Goal: Task Accomplishment & Management: Complete application form

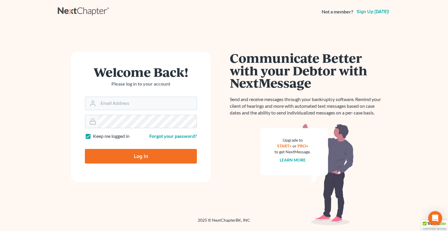
type input "[EMAIL_ADDRESS][DOMAIN_NAME]"
click at [165, 159] on input "Log In" at bounding box center [141, 156] width 112 height 15
type input "Thinking..."
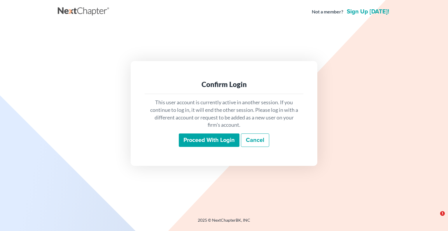
click at [199, 138] on input "Proceed with login" at bounding box center [209, 139] width 61 height 13
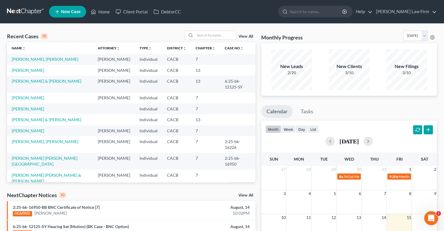
click at [72, 15] on link "New Case" at bounding box center [67, 12] width 37 height 12
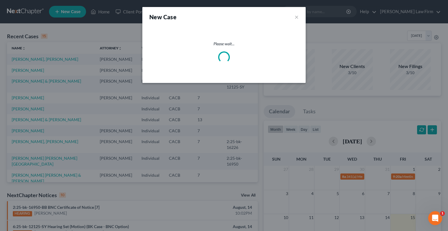
select select "7"
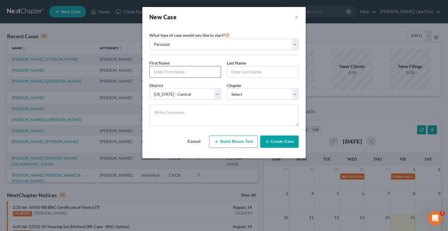
click at [197, 73] on input "text" at bounding box center [185, 71] width 71 height 11
type input "[PERSON_NAME]"
click at [248, 95] on select "Select 7 11 12 13" at bounding box center [263, 94] width 72 height 12
select select "0"
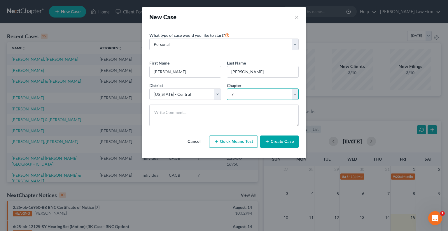
click at [227, 88] on select "Select 7 11 12 13" at bounding box center [263, 94] width 72 height 12
click at [283, 145] on button "Create Case" at bounding box center [279, 141] width 39 height 12
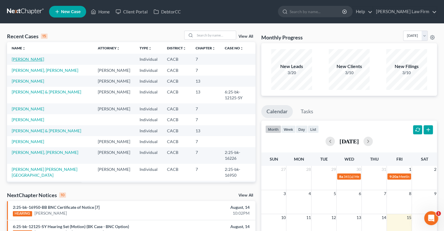
click at [38, 58] on link "[PERSON_NAME]" at bounding box center [28, 59] width 32 height 5
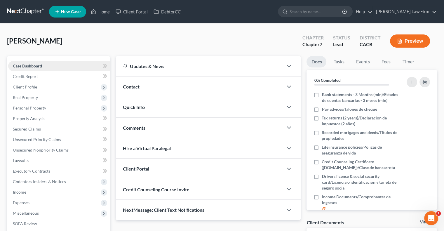
click at [52, 63] on link "Case Dashboard" at bounding box center [59, 66] width 102 height 11
click at [21, 10] on link at bounding box center [25, 11] width 37 height 11
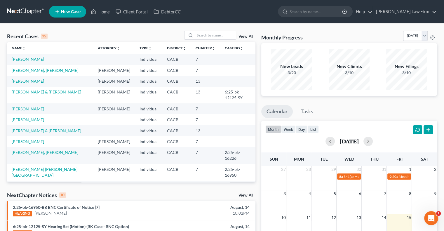
scroll to position [116, 0]
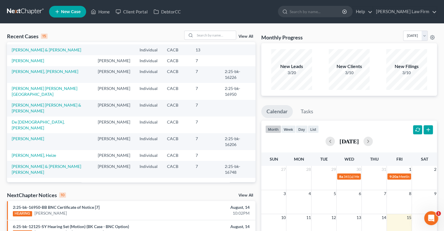
click at [243, 37] on link "View All" at bounding box center [246, 36] width 15 height 4
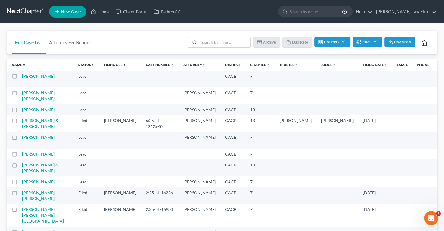
click at [20, 78] on label at bounding box center [20, 78] width 0 height 0
click at [22, 76] on input "checkbox" at bounding box center [24, 75] width 4 height 4
click at [264, 41] on button "Archive" at bounding box center [267, 42] width 26 height 10
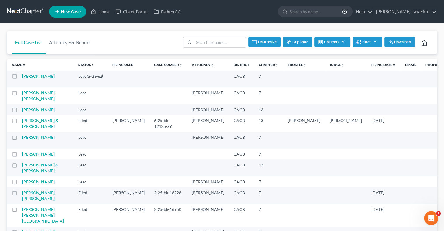
checkbox input "false"
drag, startPoint x: 346, startPoint y: 135, endPoint x: 299, endPoint y: 116, distance: 50.7
click at [25, 10] on link at bounding box center [25, 11] width 37 height 11
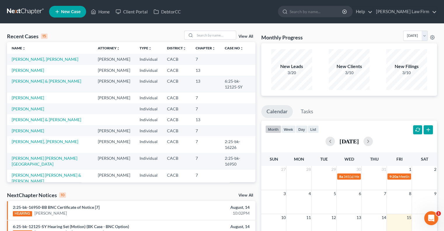
click at [67, 13] on span "New Case" at bounding box center [71, 12] width 20 height 4
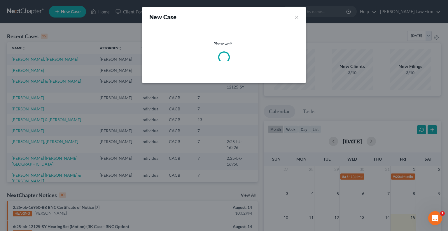
select select "7"
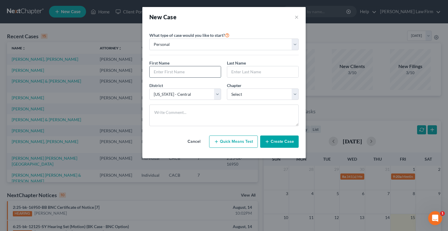
click at [186, 71] on input "text" at bounding box center [185, 71] width 71 height 11
type input "[PERSON_NAME]"
select select "0"
click at [234, 143] on button "Quick Means Test" at bounding box center [233, 141] width 49 height 12
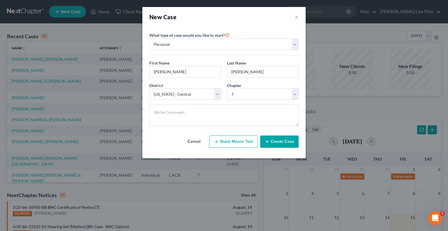
select select "4"
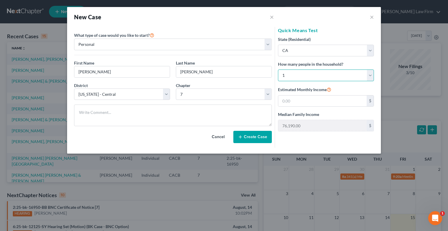
click at [372, 76] on select "Select 1 2 3 4 5 6 7 8 9 10 11 12 13 14 15 16 17 18 19 20" at bounding box center [326, 75] width 96 height 12
select select "1"
click at [278, 69] on select "Select 1 2 3 4 5 6 7 8 9 10 11 12 13 14 15 16 17 18 19 20" at bounding box center [326, 75] width 96 height 12
type input "99,936.00"
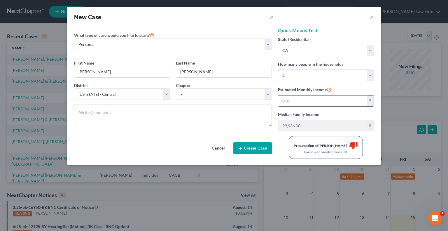
click at [332, 104] on input "text" at bounding box center [323, 100] width 88 height 11
click at [247, 148] on button "Create Case" at bounding box center [253, 148] width 39 height 12
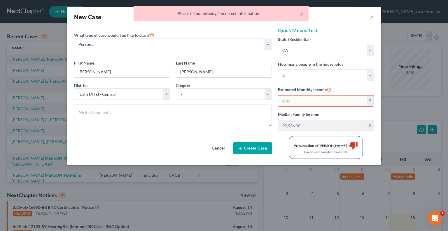
click at [305, 97] on input "text" at bounding box center [323, 100] width 88 height 11
type input "0"
click at [258, 146] on button "Create Case" at bounding box center [253, 148] width 39 height 12
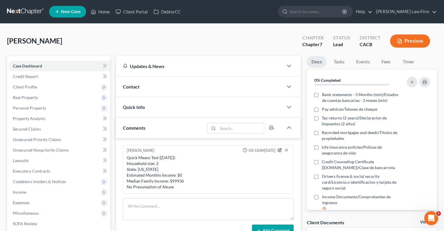
click at [281, 150] on icon "button" at bounding box center [279, 150] width 3 height 3
type textarea "Quick Means Test ([DATE]): Household size: 2 State: [US_STATE] Estimated Monthl…"
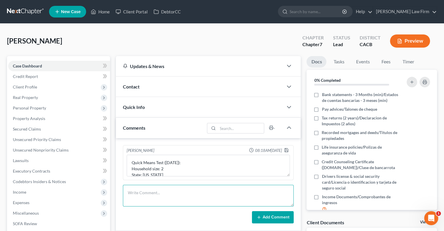
click at [203, 185] on textarea at bounding box center [208, 196] width 171 height 22
click at [201, 181] on div "[PERSON_NAME] 08:18AM[DATE] Quick Means Test ([DATE]): Household size: 2 State:…" at bounding box center [208, 184] width 185 height 93
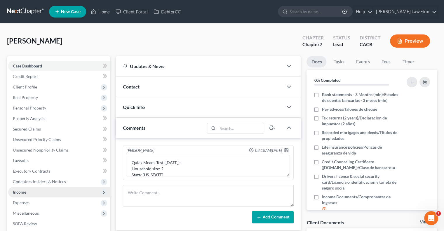
click at [22, 195] on span "Income" at bounding box center [59, 192] width 102 height 11
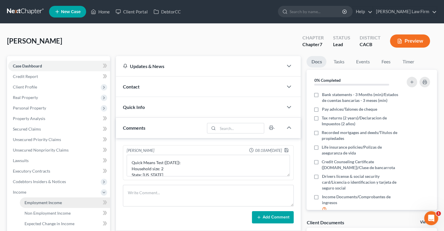
click at [27, 201] on span "Employment Income" at bounding box center [43, 202] width 37 height 5
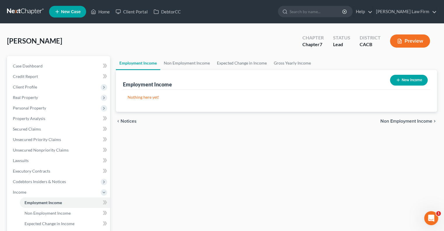
click at [408, 78] on button "New Income" at bounding box center [409, 80] width 38 height 11
select select "0"
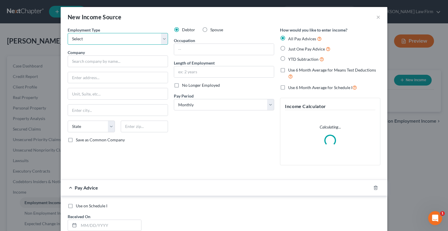
click at [109, 41] on select "Select Full or [DEMOGRAPHIC_DATA] Employment Self Employment" at bounding box center [118, 39] width 100 height 12
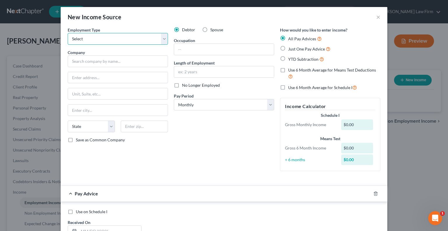
select select "0"
click at [68, 33] on select "Select Full or [DEMOGRAPHIC_DATA] Employment Self Employment" at bounding box center [118, 39] width 100 height 12
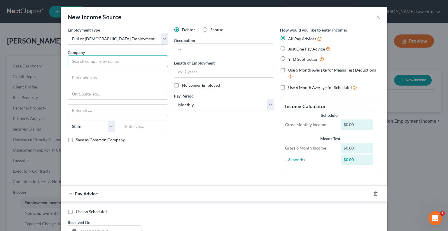
click at [108, 63] on input "text" at bounding box center [118, 61] width 100 height 12
click at [111, 59] on input "text" at bounding box center [118, 61] width 100 height 12
type input "Centene Management Company LLC"
type input "[STREET_ADDRESS]"
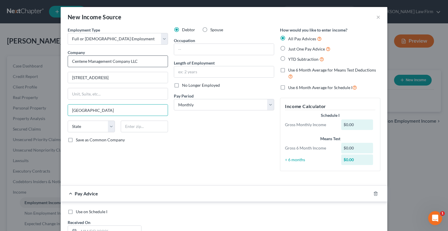
type input "[GEOGRAPHIC_DATA]"
select select "26"
type input "63105"
type input "Saint Louis"
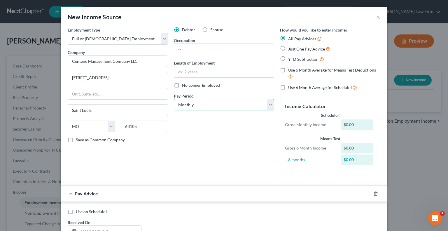
click at [269, 106] on select "Select Monthly Twice Monthly Every Other Week Weekly" at bounding box center [224, 105] width 100 height 12
select select "2"
click at [174, 99] on select "Select Monthly Twice Monthly Every Other Week Weekly" at bounding box center [224, 105] width 100 height 12
click at [219, 131] on div "Debtor Spouse Occupation Length of Employment No Longer Employed Pay Period * S…" at bounding box center [224, 101] width 106 height 149
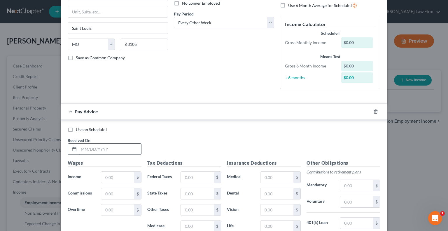
scroll to position [88, 0]
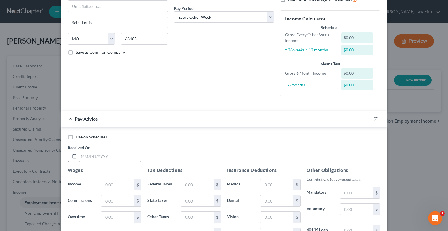
click at [93, 141] on div "Use on Schedule I Received On *" at bounding box center [224, 150] width 319 height 33
click at [85, 153] on input "text" at bounding box center [110, 156] width 62 height 11
type input "06202025"
click at [112, 183] on input "text" at bounding box center [117, 184] width 33 height 11
click at [112, 180] on input "text" at bounding box center [117, 184] width 33 height 11
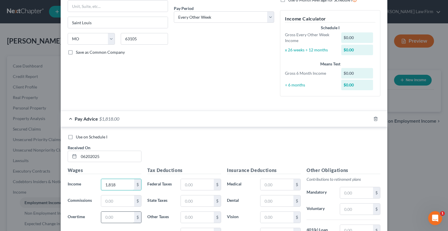
type input "1,818"
click at [114, 217] on input "text" at bounding box center [117, 217] width 33 height 11
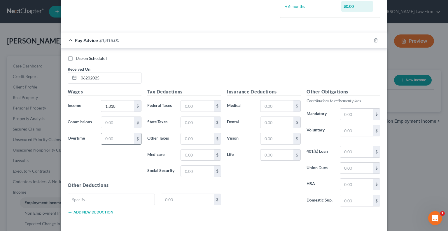
scroll to position [190, 0]
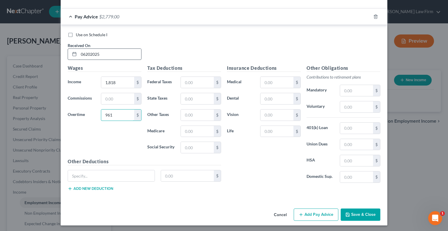
type input "961"
click at [100, 53] on input "06202025" at bounding box center [110, 54] width 62 height 11
drag, startPoint x: 100, startPoint y: 53, endPoint x: 75, endPoint y: 50, distance: 24.4
click at [79, 50] on input "06202025" at bounding box center [110, 54] width 62 height 11
type input "[DATE]"
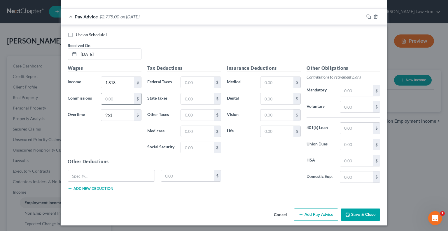
click at [109, 96] on input "text" at bounding box center [117, 98] width 33 height 11
click at [119, 83] on input "1,818" at bounding box center [117, 82] width 33 height 11
type input "2,050"
click at [155, 87] on label "Federal Taxes" at bounding box center [161, 82] width 33 height 12
click at [193, 99] on input "text" at bounding box center [197, 98] width 33 height 11
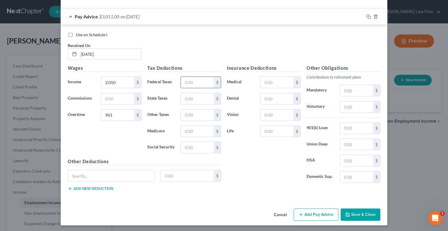
click at [183, 82] on input "text" at bounding box center [197, 82] width 33 height 11
type input "136"
click at [185, 146] on input "text" at bounding box center [197, 147] width 33 height 11
type input "173"
click at [187, 132] on input "text" at bounding box center [197, 131] width 33 height 11
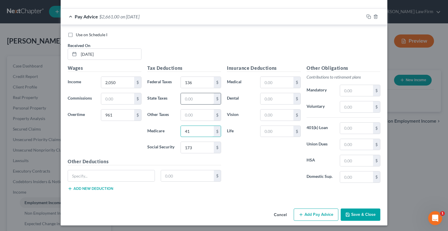
type input "41"
click at [196, 99] on input "text" at bounding box center [197, 98] width 33 height 11
type input "81"
click at [237, 126] on label "Life" at bounding box center [240, 132] width 33 height 12
click at [274, 129] on input "text" at bounding box center [277, 131] width 33 height 11
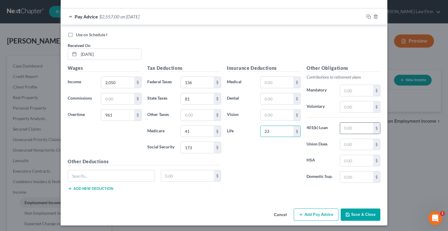
type input "23"
click at [357, 130] on input "text" at bounding box center [356, 128] width 33 height 11
type input "53"
click at [304, 145] on label "Union Dues" at bounding box center [320, 145] width 33 height 12
click at [128, 177] on input "text" at bounding box center [111, 175] width 87 height 11
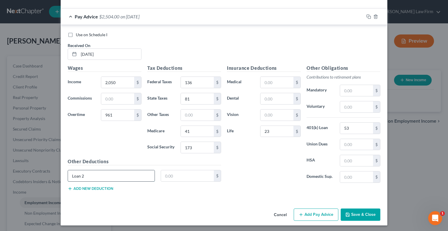
type input "Loan 2"
type input "13"
click at [91, 187] on button "Add new deduction" at bounding box center [91, 188] width 46 height 5
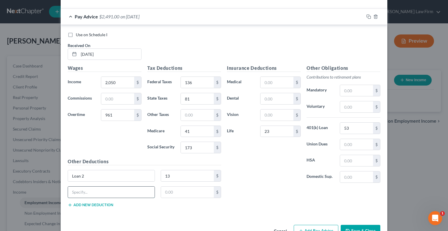
click at [90, 187] on input "text" at bounding box center [111, 192] width 87 height 11
type input "ESPP%"
type input "118"
click at [272, 173] on div "Insurance Deductions Medical $ Dental $ Vision $ Life 23 $" at bounding box center [264, 126] width 80 height 123
click at [277, 79] on input "text" at bounding box center [277, 82] width 33 height 11
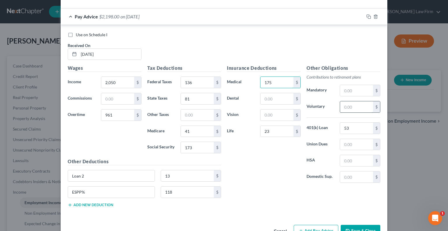
type input "175"
click at [349, 107] on input "text" at bounding box center [356, 106] width 33 height 11
type input "385"
click at [277, 112] on input "text" at bounding box center [277, 114] width 33 height 11
type input "12"
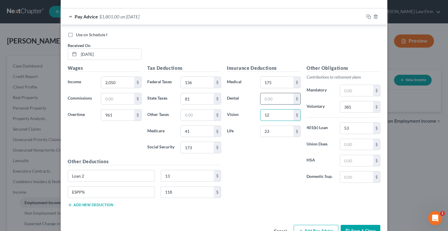
click at [279, 97] on input "text" at bounding box center [277, 98] width 33 height 11
type input "29"
click at [233, 39] on div "Use on Schedule I Received On * [DATE]" at bounding box center [224, 48] width 319 height 33
click at [265, 34] on div "Use on Schedule I" at bounding box center [224, 35] width 313 height 6
click at [327, 227] on button "Add Pay Advice" at bounding box center [316, 231] width 45 height 12
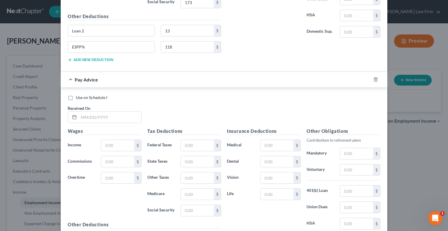
scroll to position [336, 0]
click at [100, 116] on input "text" at bounding box center [110, 116] width 62 height 11
type input "[DATE]"
click at [104, 145] on input "text" at bounding box center [117, 144] width 33 height 11
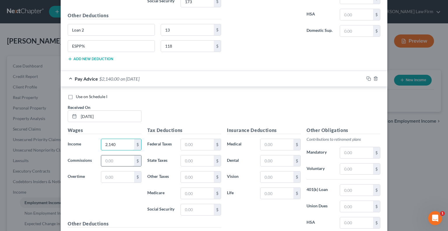
type input "2,140"
click at [120, 160] on input "text" at bounding box center [117, 160] width 33 height 11
click at [117, 171] on input "text" at bounding box center [117, 176] width 33 height 11
type input "410"
click at [150, 143] on label "Federal Taxes" at bounding box center [161, 145] width 33 height 12
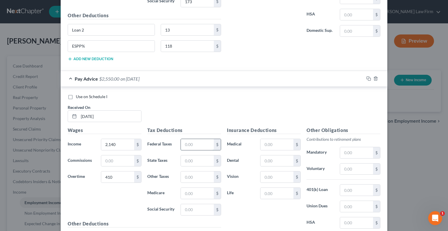
click at [186, 139] on input "text" at bounding box center [197, 144] width 33 height 11
click at [347, 167] on input "text" at bounding box center [356, 168] width 33 height 11
type input "331"
click at [265, 145] on input "text" at bounding box center [277, 144] width 33 height 11
type input "175"
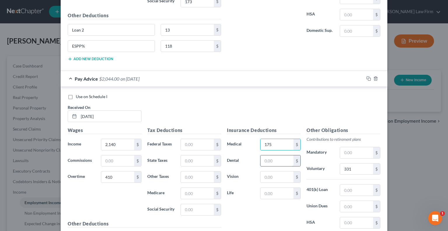
click at [272, 155] on input "text" at bounding box center [277, 160] width 33 height 11
type input "11"
click at [272, 177] on input "text" at bounding box center [277, 176] width 33 height 11
type input "29"
click at [270, 191] on input "text" at bounding box center [277, 193] width 33 height 11
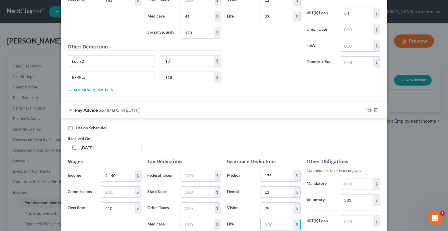
scroll to position [307, 0]
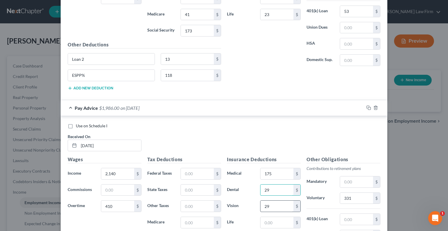
type input "29"
type input "12"
click at [270, 221] on input "text" at bounding box center [277, 222] width 33 height 11
type input "23"
click at [354, 216] on input "text" at bounding box center [356, 219] width 33 height 11
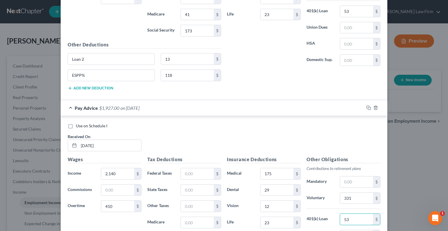
type input "53"
click at [211, 118] on div "Use on Schedule I Received On * [DATE] Wages Income * 2,140 $ Commissions $ Ove…" at bounding box center [224, 203] width 327 height 175
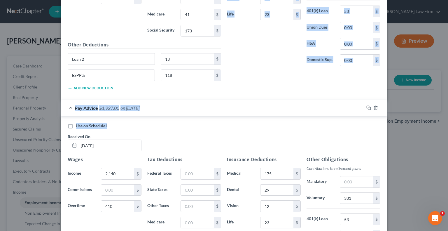
drag, startPoint x: 211, startPoint y: 123, endPoint x: 194, endPoint y: 87, distance: 39.8
click at [194, 87] on div "Pay Advice $1,772.00 on [DATE] Use on Schedule I Received On * [DATE] Wages Inc…" at bounding box center [224, 92] width 327 height 400
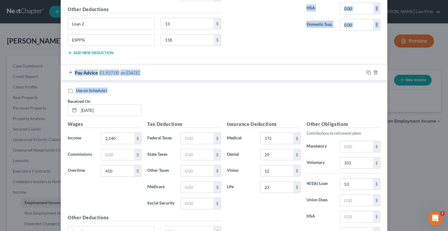
scroll to position [394, 0]
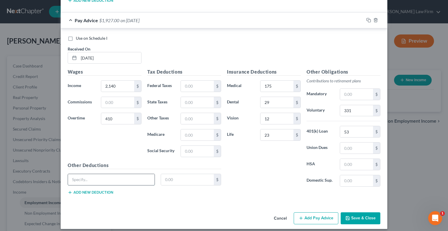
click at [102, 175] on input "text" at bounding box center [111, 179] width 87 height 11
type input "Loan 2"
type input "13"
click at [100, 190] on button "Add new deduction" at bounding box center [91, 192] width 46 height 5
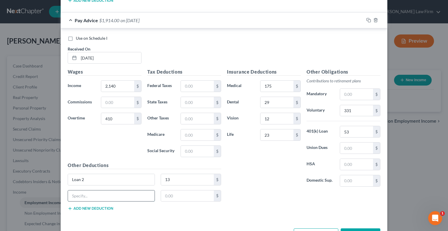
click at [106, 198] on input "text" at bounding box center [111, 195] width 87 height 11
type input "ESPP"
type input "102"
click at [191, 84] on input "text" at bounding box center [197, 86] width 33 height 11
type input "85"
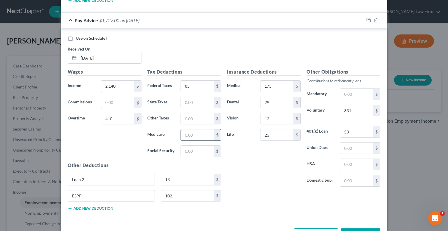
click at [182, 134] on input "text" at bounding box center [197, 134] width 33 height 11
type input "34"
click at [186, 152] on input "text" at bounding box center [197, 151] width 33 height 11
type input "145"
click at [183, 102] on input "text" at bounding box center [197, 102] width 33 height 11
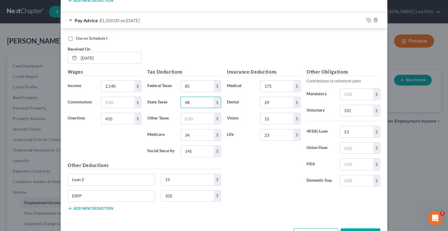
type input "48"
click at [240, 129] on label "Life" at bounding box center [240, 135] width 33 height 12
click at [266, 133] on input "23" at bounding box center [277, 134] width 33 height 11
click at [236, 159] on div "Insurance Deductions Medical 175 $ Dental 29 $ Vision 12 $ Life 23 $" at bounding box center [264, 129] width 80 height 123
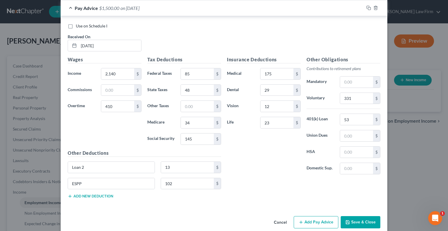
scroll to position [413, 0]
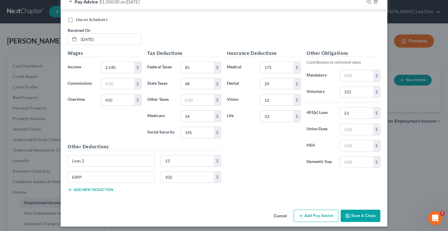
click at [359, 214] on button "Save & Close" at bounding box center [361, 216] width 40 height 12
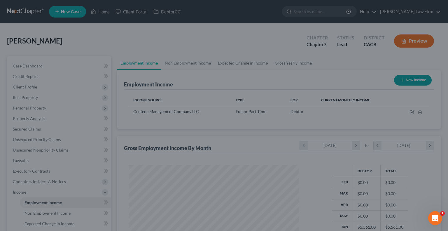
scroll to position [104, 180]
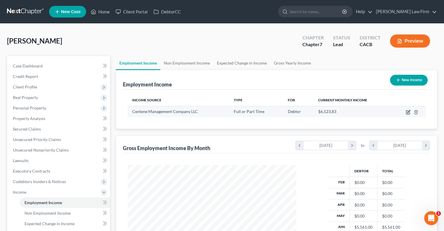
click at [408, 112] on icon "button" at bounding box center [408, 112] width 5 height 5
select select "0"
select select "26"
select select "2"
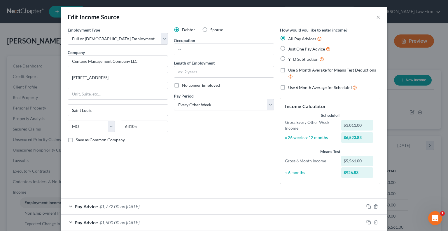
scroll to position [31, 0]
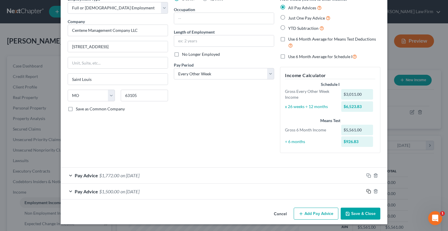
click at [369, 192] on rect "button" at bounding box center [369, 192] width 3 height 3
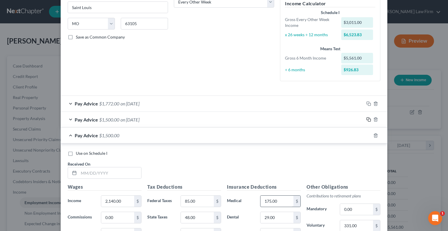
scroll to position [119, 0]
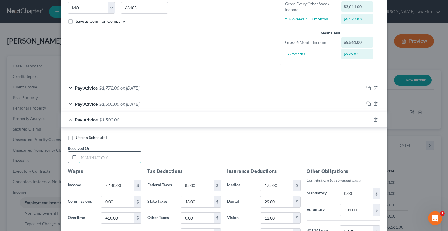
click at [96, 153] on input "text" at bounding box center [110, 157] width 62 height 11
click at [88, 151] on div at bounding box center [105, 157] width 74 height 12
click at [84, 160] on input "text" at bounding box center [110, 157] width 62 height 11
type input "[DATE]"
type input "1,731"
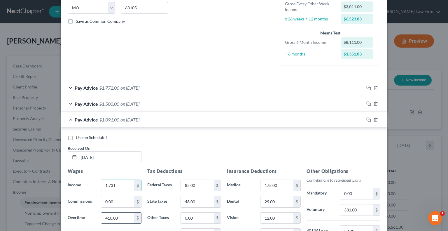
click at [116, 216] on input "410.00" at bounding box center [117, 218] width 33 height 11
type input "475"
click at [135, 168] on h5 "Wages" at bounding box center [105, 171] width 74 height 7
click at [153, 191] on div "Tax Deductions Federal Taxes 85.00 $ State Taxes 48.00 $ Other Taxes 0.00 $ Med…" at bounding box center [185, 214] width 80 height 93
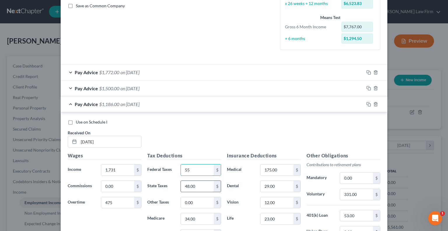
scroll to position [148, 0]
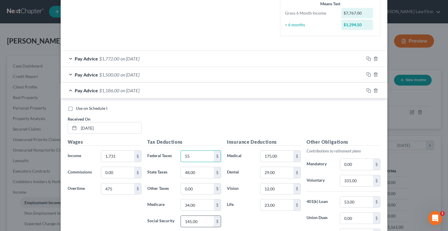
type input "55"
type input "123"
type input "29"
type input "26"
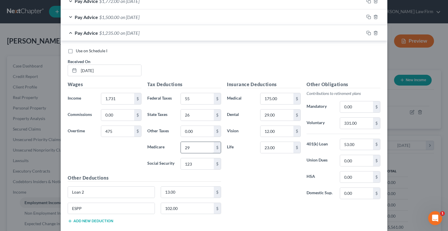
scroll to position [206, 0]
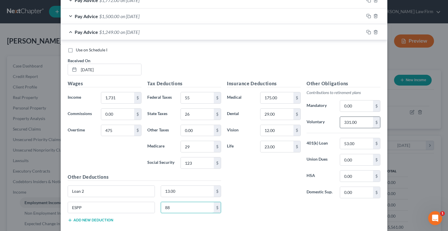
type input "88"
type input "289"
click at [255, 181] on div "Insurance Deductions Medical 175.00 $ Dental 29.00 $ Vision 12.00 $ Life 23.00 $" at bounding box center [264, 141] width 80 height 123
click at [122, 100] on input "1,731" at bounding box center [117, 97] width 33 height 11
click at [117, 128] on input "475" at bounding box center [117, 130] width 33 height 11
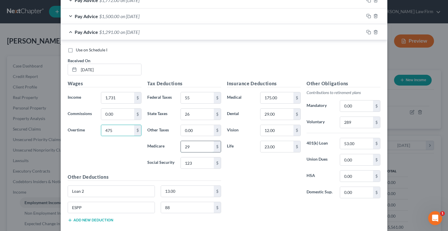
click at [196, 143] on input "29" at bounding box center [197, 146] width 33 height 11
type input "28"
click at [192, 116] on input "26" at bounding box center [197, 114] width 33 height 11
type input "25"
click at [192, 159] on input "123" at bounding box center [197, 162] width 33 height 11
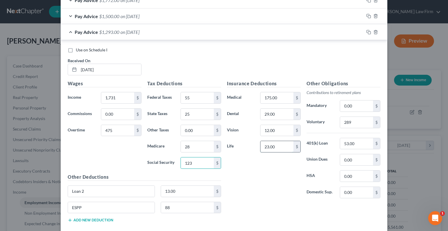
click at [273, 147] on input "23.00" at bounding box center [277, 146] width 33 height 11
click at [356, 125] on input "289" at bounding box center [356, 122] width 33 height 11
type input "288"
click at [307, 141] on label "401(k) Loan" at bounding box center [320, 144] width 33 height 12
click at [117, 98] on input "1,731" at bounding box center [117, 97] width 33 height 11
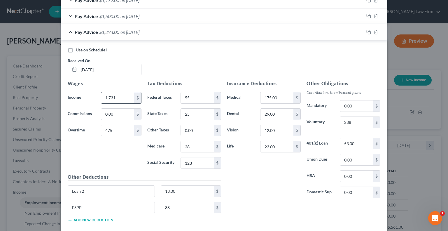
click at [117, 98] on input "1,731" at bounding box center [117, 97] width 33 height 11
type input "1,732"
click at [255, 77] on div "Use on Schedule I Received On * [DATE]" at bounding box center [224, 63] width 319 height 33
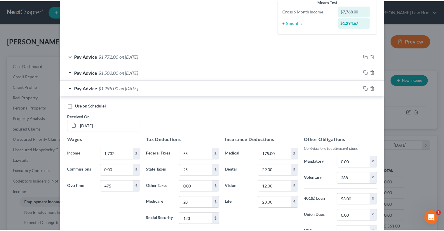
scroll to position [238, 0]
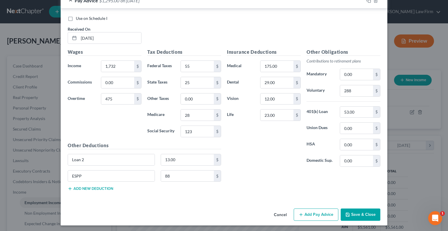
click at [361, 215] on button "Save & Close" at bounding box center [361, 214] width 40 height 12
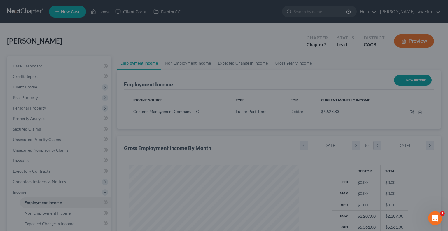
scroll to position [291850, 291774]
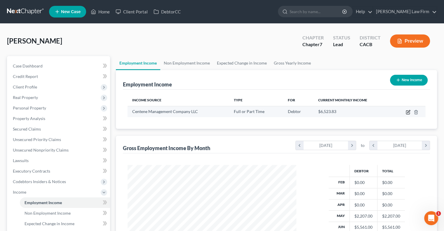
click at [408, 110] on icon "button" at bounding box center [408, 112] width 5 height 5
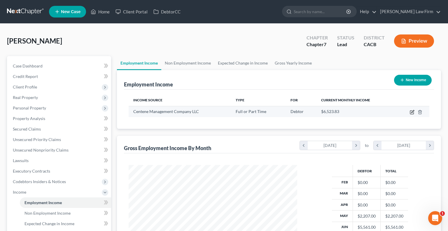
select select "0"
select select "26"
select select "2"
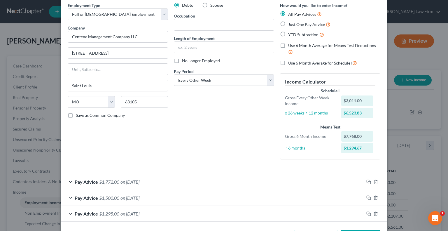
scroll to position [47, 0]
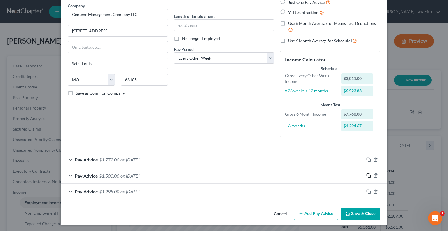
click at [367, 174] on icon "button" at bounding box center [369, 175] width 5 height 5
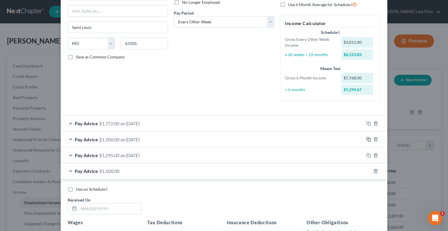
scroll to position [163, 0]
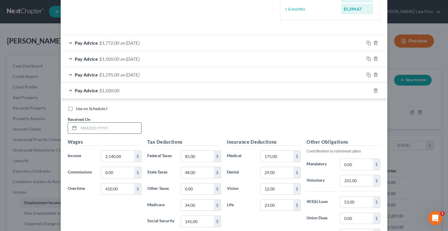
click at [81, 126] on input "text" at bounding box center [110, 128] width 62 height 11
click at [82, 127] on input "text" at bounding box center [110, 128] width 62 height 11
type input "[DATE]"
type input "1,913"
click at [122, 185] on input "410.00" at bounding box center [117, 188] width 33 height 11
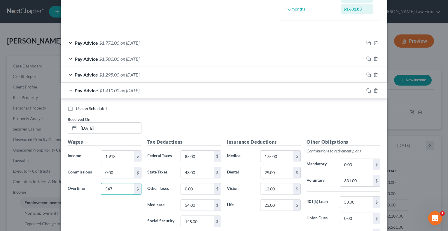
type input "547"
click at [147, 164] on div "Tax Deductions Federal Taxes 85.00 $ State Taxes 48.00 $ Other Taxes 0.00 $ Med…" at bounding box center [185, 184] width 80 height 93
type input "82"
type input "139"
type input "32"
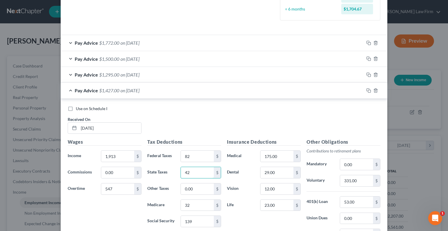
type input "42"
click at [243, 142] on h5 "Insurance Deductions" at bounding box center [264, 141] width 74 height 7
click at [362, 177] on input "331.00" at bounding box center [356, 180] width 33 height 11
type input "313"
click at [311, 184] on label "Voluntary" at bounding box center [320, 181] width 33 height 12
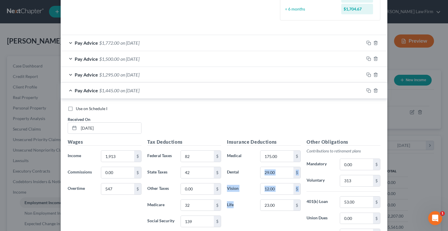
drag, startPoint x: 247, startPoint y: 208, endPoint x: 243, endPoint y: 166, distance: 42.8
click at [243, 166] on div "Insurance Deductions Medical 175.00 $ Dental 29.00 $ Vision 12.00 $ Life 23.00 $" at bounding box center [264, 199] width 80 height 123
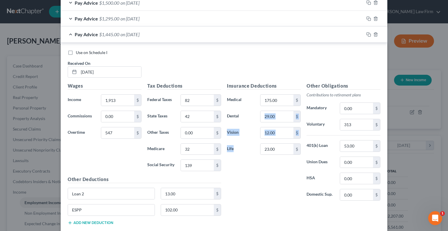
scroll to position [222, 0]
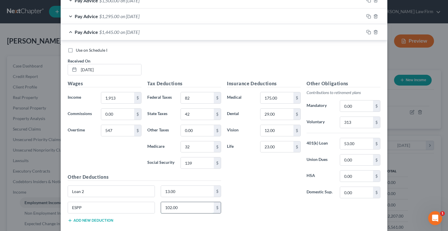
click at [183, 205] on input "102.00" at bounding box center [187, 207] width 53 height 11
type input "96"
click at [257, 194] on div "Insurance Deductions Medical 175.00 $ Dental 29.00 $ Vision 12.00 $ Life 23.00 $" at bounding box center [264, 141] width 80 height 123
drag, startPoint x: 250, startPoint y: 209, endPoint x: 241, endPoint y: 148, distance: 61.3
click at [241, 148] on div "Insurance Deductions Medical 175.00 $ Dental 29.00 $ Vision 12.00 $ Life 23.00 …" at bounding box center [303, 153] width 159 height 147
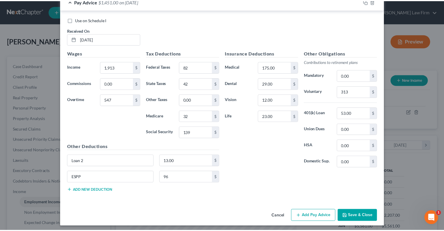
scroll to position [253, 0]
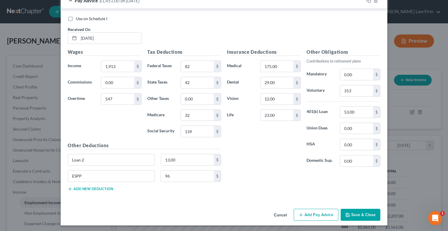
click at [351, 211] on button "Save & Close" at bounding box center [361, 215] width 40 height 12
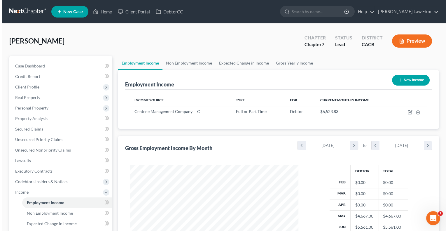
scroll to position [58, 0]
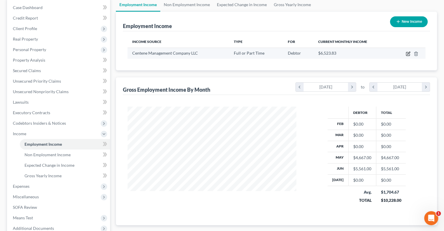
click at [409, 53] on icon "button" at bounding box center [408, 53] width 5 height 5
select select "0"
select select "26"
select select "2"
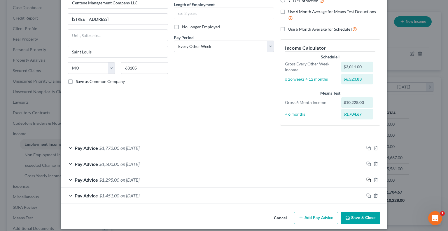
click at [367, 178] on icon "button" at bounding box center [369, 180] width 5 height 5
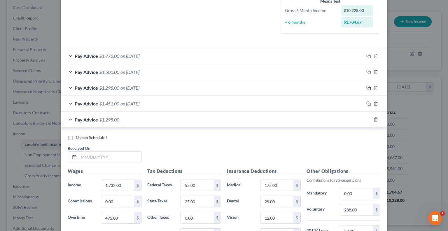
scroll to position [175, 0]
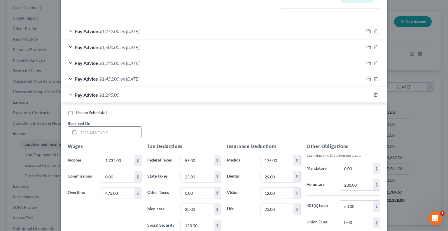
click at [81, 129] on input "text" at bounding box center [110, 132] width 62 height 11
type input "[DATE]"
click at [120, 157] on input "1,732.00" at bounding box center [117, 160] width 33 height 11
type input "1,365"
click at [119, 192] on input "475.00" at bounding box center [117, 192] width 33 height 11
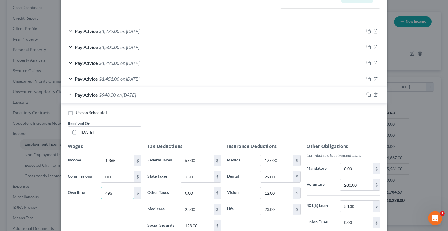
type input "495"
click at [156, 180] on label "State Taxes" at bounding box center [161, 177] width 33 height 12
click at [194, 162] on input "55.00" at bounding box center [197, 160] width 33 height 11
type input "25"
click at [197, 227] on input "123.00" at bounding box center [197, 225] width 33 height 11
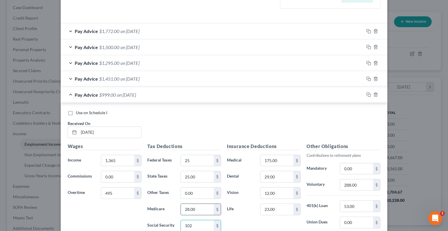
type input "102"
click at [200, 208] on input "28.00" at bounding box center [197, 209] width 33 height 11
type input "23"
click at [196, 175] on input "25.00" at bounding box center [197, 176] width 33 height 11
type input "19"
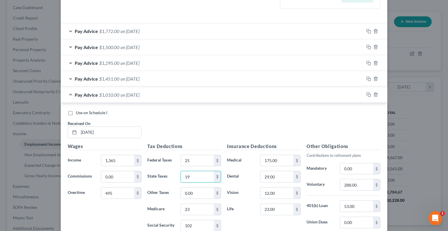
click at [239, 159] on label "Medical" at bounding box center [240, 161] width 33 height 12
drag, startPoint x: 242, startPoint y: 188, endPoint x: 242, endPoint y: 181, distance: 7.0
click at [242, 181] on div "Insurance Deductions Medical 175.00 $ Dental 29.00 $ Vision 12.00 $ Life 23.00 $" at bounding box center [264, 204] width 80 height 123
click at [359, 185] on input "288.00" at bounding box center [356, 184] width 33 height 11
type input "241"
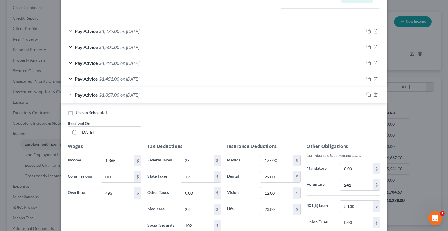
click at [299, 180] on div "29.00 $" at bounding box center [281, 177] width 46 height 12
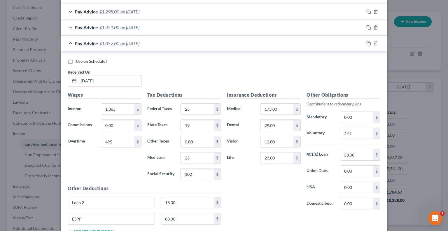
scroll to position [263, 0]
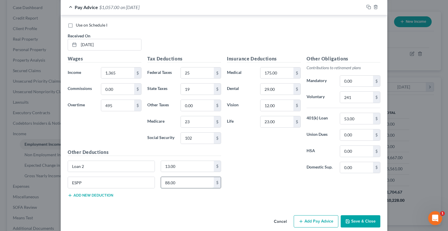
click at [184, 180] on input "88.00" at bounding box center [187, 182] width 53 height 11
type input "75"
click at [241, 146] on div "Insurance Deductions Medical 175.00 $ Dental 29.00 $ Vision 12.00 $ Life 23.00 $" at bounding box center [264, 116] width 80 height 123
click at [178, 201] on div "Use on Schedule I Received On * [DATE] Wages Income * 1,365 $ Commissions 0.00 …" at bounding box center [224, 111] width 327 height 192
click at [197, 75] on input "25" at bounding box center [197, 72] width 33 height 11
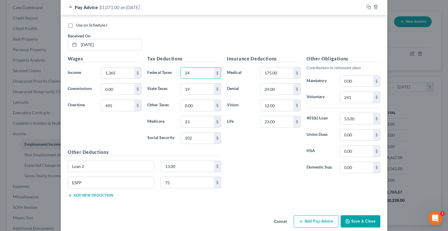
type input "24"
click at [181, 173] on div "Loan 2 13.00 $" at bounding box center [144, 169] width 159 height 16
type input "74"
click at [178, 162] on input "13.00" at bounding box center [187, 166] width 53 height 11
drag, startPoint x: 97, startPoint y: 164, endPoint x: 64, endPoint y: 164, distance: 33.6
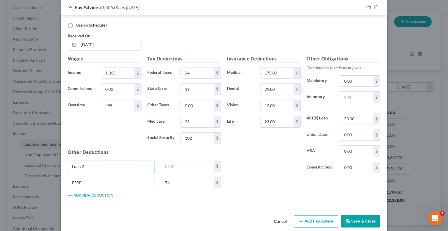
click at [65, 164] on div "Loan 2" at bounding box center [111, 167] width 93 height 12
click at [118, 166] on input "text" at bounding box center [111, 166] width 87 height 11
type input "Loan 2"
click at [180, 169] on input "text" at bounding box center [187, 166] width 53 height 11
type input "0"
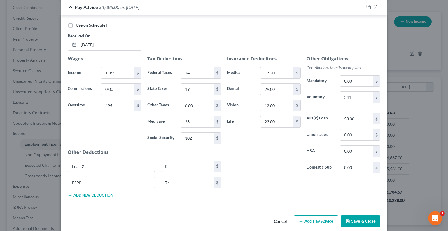
click at [221, 147] on div "Tax Deductions Federal Taxes 24 $ State Taxes 19 $ Other Taxes 0.00 $ Medicare …" at bounding box center [185, 101] width 80 height 93
click at [191, 119] on input "23" at bounding box center [197, 121] width 33 height 11
type input "24"
click at [239, 131] on div "Insurance Deductions Medical 175.00 $ Dental 29.00 $ Vision 12.00 $ Life 23.00 $" at bounding box center [264, 116] width 80 height 123
click at [190, 75] on input "24" at bounding box center [197, 72] width 33 height 11
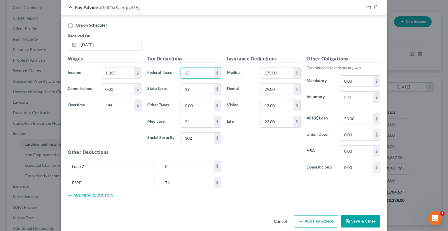
type input "25"
click at [247, 142] on div "Insurance Deductions Medical 175.00 $ Dental 29.00 $ Vision 12.00 $ Life 23.00 $" at bounding box center [264, 116] width 80 height 123
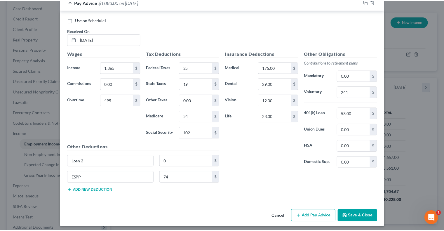
scroll to position [269, 0]
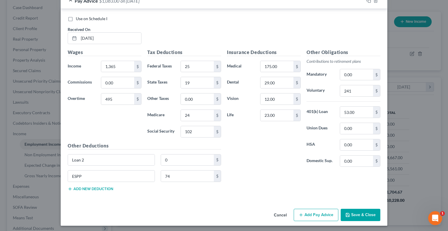
click at [351, 214] on button "Save & Close" at bounding box center [361, 215] width 40 height 12
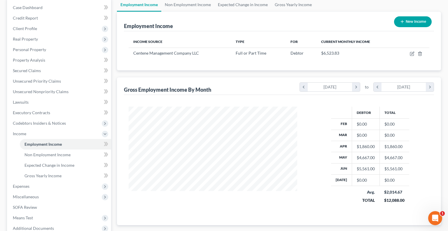
scroll to position [291850, 291774]
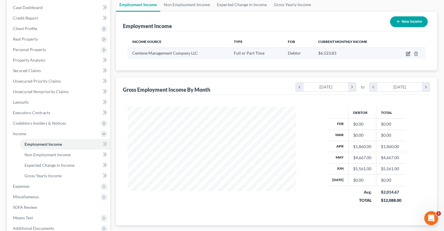
click at [408, 54] on icon "button" at bounding box center [408, 53] width 3 height 3
select select "0"
select select "26"
select select "2"
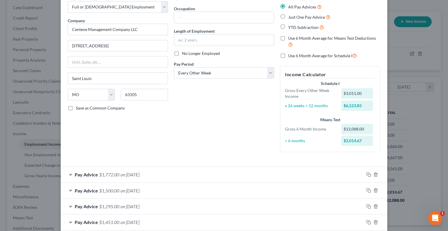
scroll to position [78, 0]
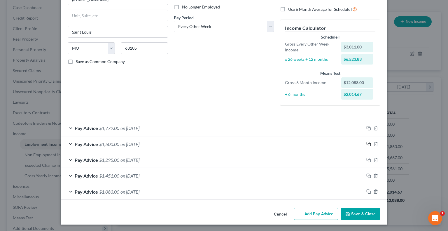
click at [368, 143] on icon "button" at bounding box center [369, 144] width 5 height 5
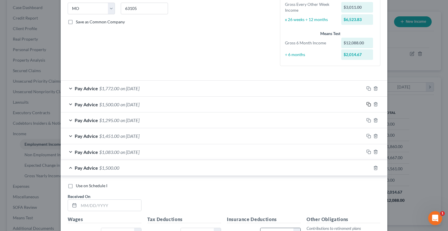
scroll to position [195, 0]
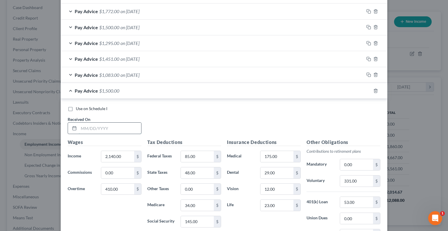
click at [105, 128] on input "text" at bounding box center [110, 128] width 62 height 11
click at [73, 128] on line at bounding box center [75, 128] width 4 height 0
click at [76, 127] on div at bounding box center [73, 128] width 11 height 11
click at [80, 128] on input "text" at bounding box center [110, 128] width 62 height 11
type input "[DATE]"
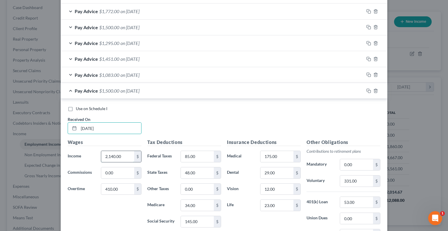
click at [118, 154] on input "2,140.00" at bounding box center [117, 156] width 33 height 11
click at [123, 186] on input "410.00" at bounding box center [117, 189] width 33 height 11
type input "630"
click at [151, 179] on div "Tax Deductions Federal Taxes 85.00 $ State Taxes 48.00 $ Other Taxes 0.00 $ Med…" at bounding box center [185, 185] width 80 height 93
click at [121, 157] on input "2,140.00" at bounding box center [117, 156] width 33 height 11
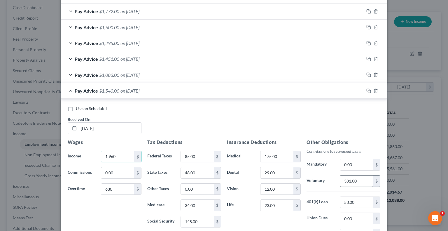
type input "1,960"
click at [358, 179] on input "331.00" at bounding box center [356, 180] width 33 height 11
type input "330"
click at [192, 155] on input "85.00" at bounding box center [197, 156] width 33 height 11
type input "94"
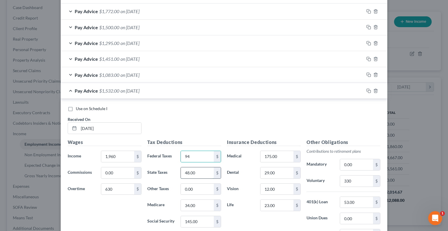
click at [196, 170] on input "48.00" at bounding box center [197, 172] width 33 height 11
type input "51"
click at [197, 216] on input "145.00" at bounding box center [197, 221] width 33 height 11
type input "147"
click at [236, 178] on div "Insurance Deductions Medical 175.00 $ Dental 29.00 $ Vision 12.00 $ Life 23.00 $" at bounding box center [264, 200] width 80 height 123
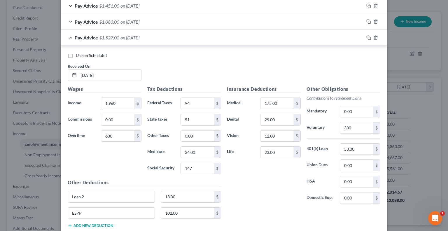
scroll to position [283, 0]
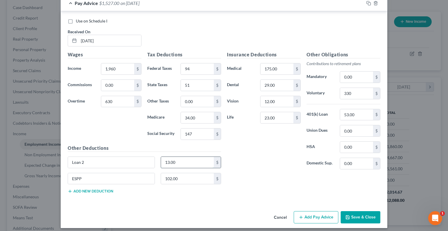
click at [178, 159] on input "13.00" at bounding box center [187, 162] width 53 height 11
type input "0"
click at [288, 150] on div "Insurance Deductions Medical 175.00 $ Dental 29.00 $ Vision 12.00 $ Life 23.00 $" at bounding box center [264, 112] width 80 height 123
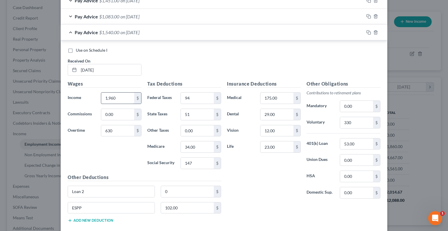
click at [123, 98] on input "1,960" at bounding box center [117, 98] width 33 height 11
type input "1,961"
click at [146, 110] on label "State Taxes" at bounding box center [161, 115] width 33 height 12
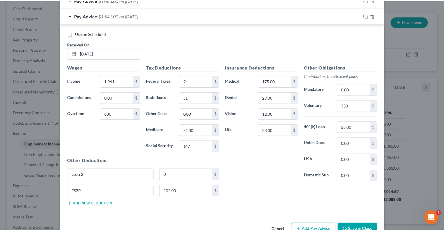
scroll to position [285, 0]
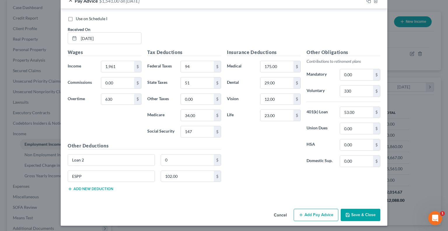
click at [350, 212] on button "Save & Close" at bounding box center [361, 215] width 40 height 12
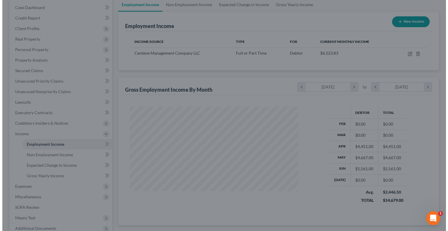
scroll to position [291850, 291774]
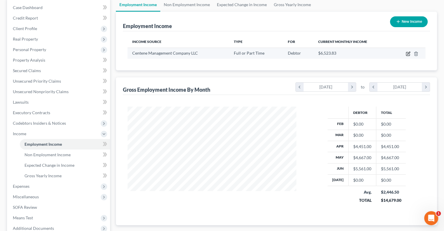
click at [410, 54] on icon "button" at bounding box center [408, 54] width 4 height 4
select select "0"
select select "26"
select select "2"
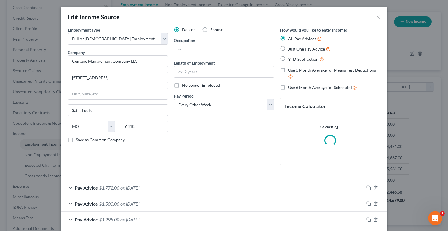
scroll to position [58, 0]
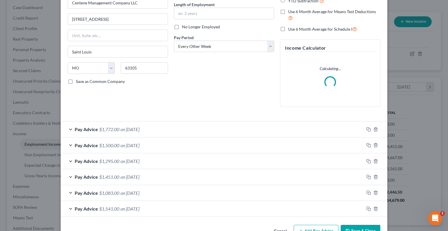
click at [118, 175] on div "Pay Advice $1,451.00 on [DATE]" at bounding box center [213, 176] width 304 height 15
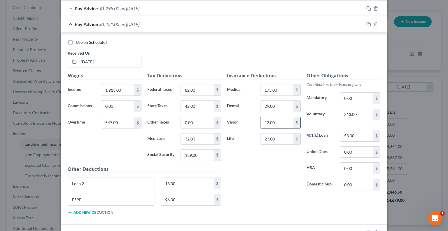
scroll to position [198, 0]
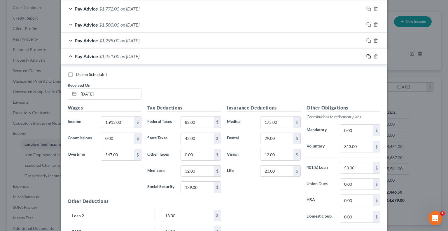
click at [367, 57] on icon "button" at bounding box center [369, 56] width 5 height 5
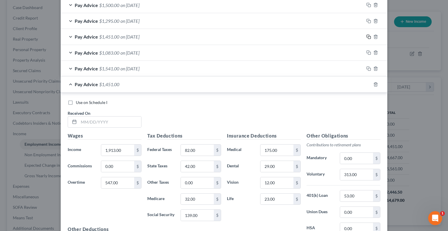
scroll to position [227, 0]
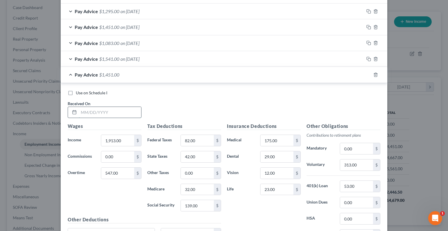
click at [87, 112] on input "text" at bounding box center [110, 112] width 62 height 11
type input "[DATE]"
click at [184, 103] on div "Use on Schedule I Received On * [DATE]" at bounding box center [224, 106] width 319 height 33
type input "609"
click at [120, 139] on input "1,913.00" at bounding box center [117, 140] width 33 height 11
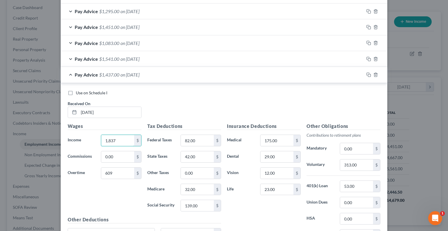
type input "1,837"
click at [167, 115] on div "Use on Schedule I Received On * [DATE]" at bounding box center [224, 106] width 319 height 33
type input "76"
click at [200, 203] on input "139.00" at bounding box center [197, 205] width 33 height 11
type input "138"
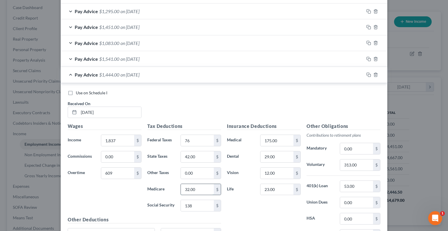
click at [203, 188] on input "32.00" at bounding box center [197, 189] width 33 height 11
click at [196, 157] on input "42.00" at bounding box center [197, 156] width 33 height 11
type input "41"
click at [234, 135] on label "Medical" at bounding box center [240, 141] width 33 height 12
click at [363, 166] on input "313.00" at bounding box center [356, 164] width 33 height 11
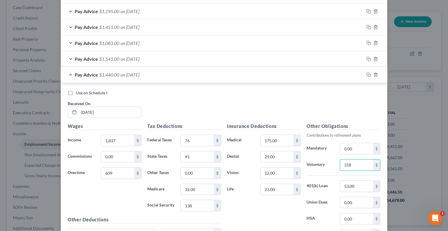
type input "318"
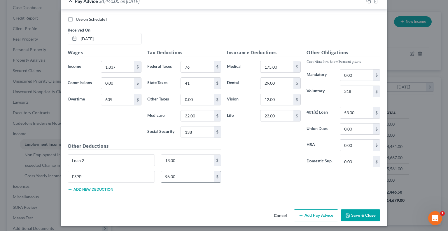
scroll to position [301, 0]
click at [177, 175] on input "96.00" at bounding box center [187, 176] width 53 height 11
type input "98"
click at [180, 156] on input "13.00" at bounding box center [187, 159] width 53 height 11
type input "0"
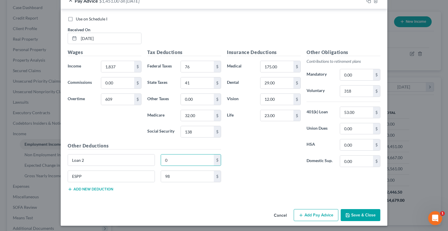
click at [267, 152] on div "Insurance Deductions Medical 175.00 $ Dental 29.00 $ Vision 12.00 $ Life 23.00 $" at bounding box center [264, 110] width 80 height 123
click at [353, 213] on button "Save & Close" at bounding box center [361, 215] width 40 height 12
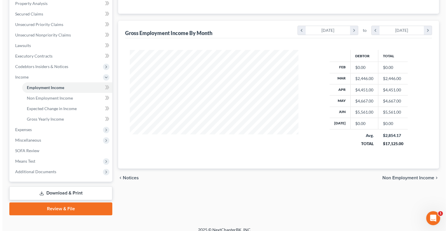
scroll to position [88, 0]
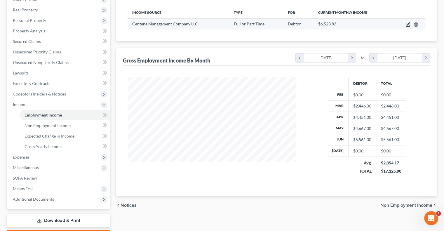
click at [409, 25] on icon "button" at bounding box center [408, 24] width 5 height 5
select select "0"
select select "26"
select select "2"
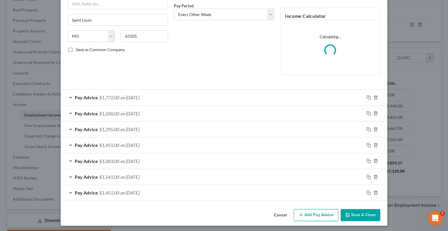
scroll to position [91, 0]
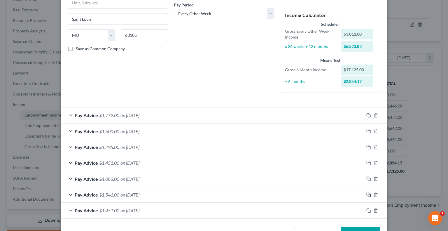
click at [367, 194] on icon "button" at bounding box center [369, 194] width 5 height 5
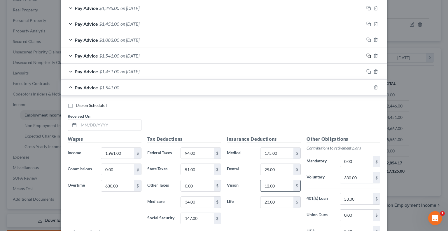
scroll to position [237, 0]
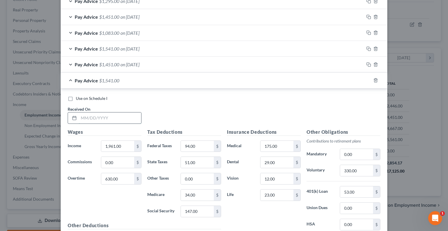
click at [83, 115] on input "text" at bounding box center [110, 117] width 62 height 11
click at [121, 114] on input "text" at bounding box center [110, 117] width 62 height 11
type input "[DATE]"
click at [128, 147] on input "1,961.00" at bounding box center [117, 146] width 33 height 11
type input "1,952"
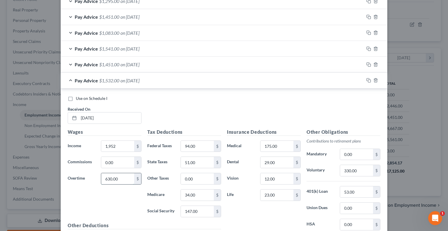
click at [120, 178] on input "630.00" at bounding box center [117, 178] width 33 height 11
type input "712"
click at [154, 157] on label "State Taxes" at bounding box center [161, 162] width 33 height 12
click at [200, 141] on input "94.00" at bounding box center [197, 146] width 33 height 11
type input "100"
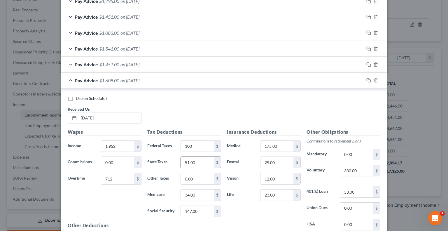
click at [195, 161] on input "51.00" at bounding box center [197, 162] width 33 height 11
type input "56"
click at [195, 193] on input "34.00" at bounding box center [197, 194] width 33 height 11
type input "35"
click at [195, 210] on input "147.00" at bounding box center [197, 211] width 33 height 11
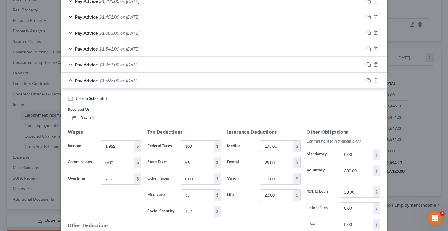
type input "152"
click at [248, 173] on label "Vision" at bounding box center [240, 179] width 33 height 12
click at [363, 175] on input "330.00" at bounding box center [356, 170] width 33 height 11
type input "340"
click at [326, 184] on div "Other Obligations Contributions to retirement plans Mandatory 0.00 $ Voluntary …" at bounding box center [344, 189] width 80 height 123
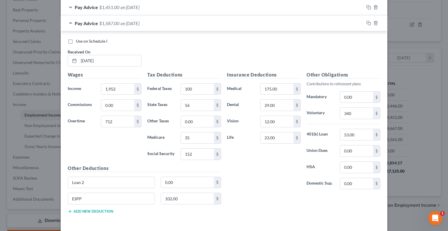
scroll to position [295, 0]
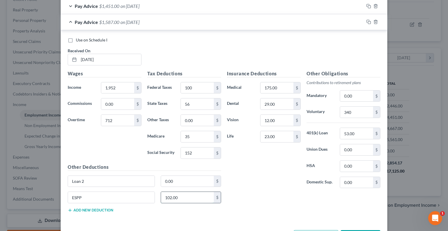
click at [193, 196] on input "102.00" at bounding box center [187, 197] width 53 height 11
type input "104"
click at [271, 186] on div "Insurance Deductions Medical 175.00 $ Dental 29.00 $ Vision 12.00 $ Life 23.00 $" at bounding box center [264, 131] width 80 height 123
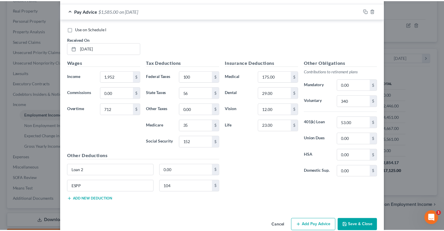
scroll to position [316, 0]
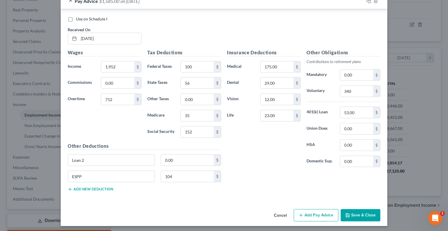
click at [369, 213] on button "Save & Close" at bounding box center [361, 215] width 40 height 12
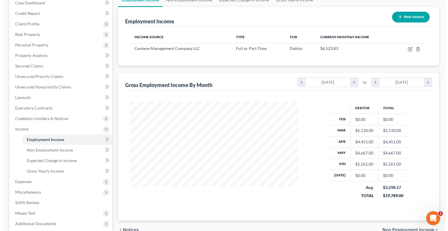
scroll to position [29, 0]
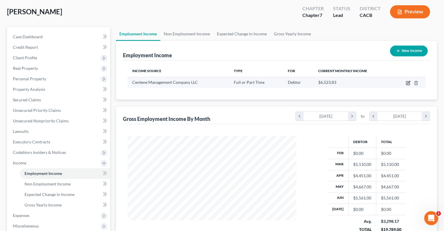
click at [410, 82] on icon "button" at bounding box center [408, 83] width 5 height 5
select select "0"
select select "26"
select select "2"
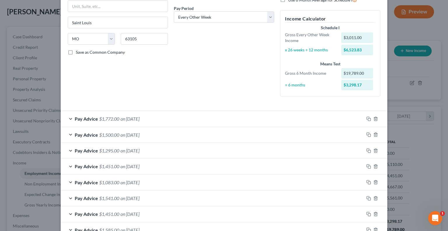
scroll to position [117, 0]
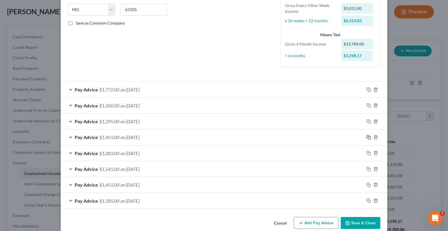
click at [367, 136] on icon "button" at bounding box center [369, 137] width 5 height 5
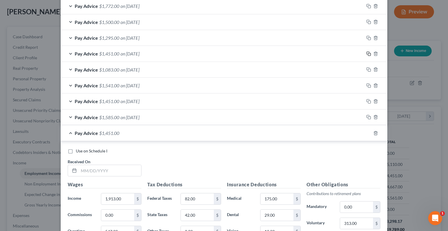
scroll to position [204, 0]
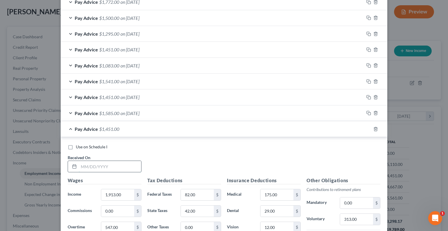
click at [94, 165] on input "text" at bounding box center [110, 166] width 62 height 11
click at [104, 164] on input "text" at bounding box center [110, 166] width 62 height 11
type input "[DATE]"
click at [168, 155] on div "Use on Schedule I Received On * [DATE]" at bounding box center [224, 160] width 319 height 33
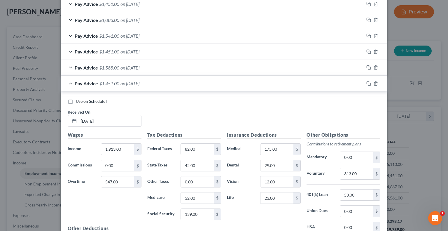
scroll to position [263, 0]
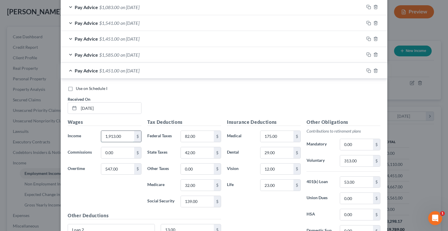
click at [123, 136] on input "1,913.00" at bounding box center [117, 136] width 33 height 11
type input "1,810"
click at [119, 168] on input "547.00" at bounding box center [117, 168] width 33 height 11
type input "528"
click at [162, 131] on label "Federal Taxes" at bounding box center [161, 137] width 33 height 12
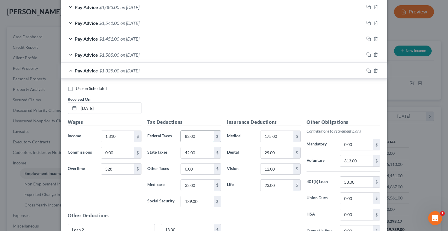
click at [199, 136] on input "82.00" at bounding box center [197, 136] width 33 height 11
type input "69"
click at [196, 150] on input "42.00" at bounding box center [197, 152] width 33 height 11
type input "35"
click at [196, 181] on input "32.00" at bounding box center [197, 185] width 33 height 11
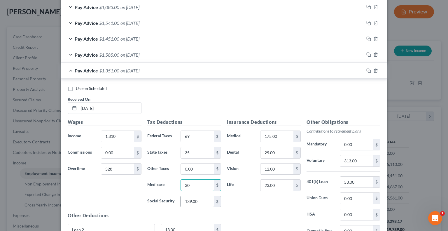
type input "30"
click at [195, 197] on input "139.00" at bounding box center [197, 201] width 33 height 11
type input "131"
click at [231, 153] on label "Dental" at bounding box center [240, 153] width 33 height 12
click at [362, 162] on input "313.00" at bounding box center [356, 160] width 33 height 11
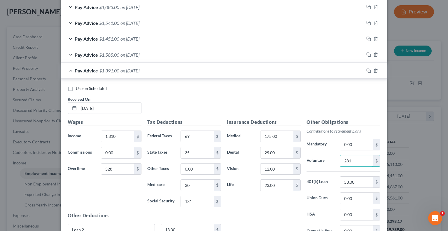
type input "281"
click at [311, 149] on label "Mandatory" at bounding box center [320, 145] width 33 height 12
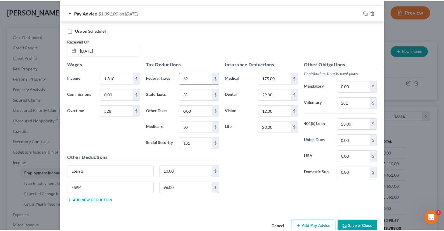
scroll to position [321, 0]
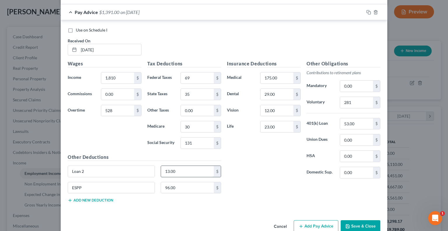
click at [190, 167] on input "13.00" at bounding box center [187, 171] width 53 height 11
type input "0"
click at [188, 184] on input "96.00" at bounding box center [187, 187] width 53 height 11
type input "93"
click at [250, 187] on div "Insurance Deductions Medical 175.00 $ Dental 29.00 $ Vision 12.00 $ Life 23.00 …" at bounding box center [303, 133] width 159 height 147
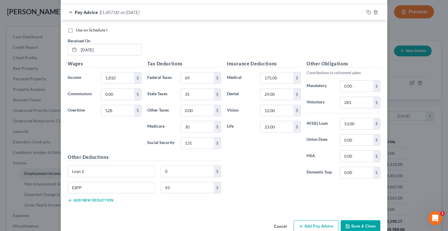
click at [359, 224] on button "Save & Close" at bounding box center [361, 226] width 40 height 12
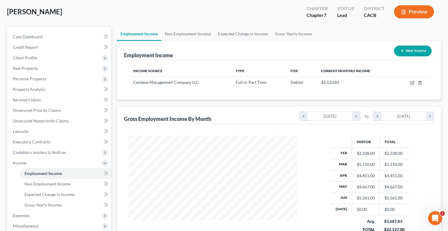
scroll to position [291850, 291774]
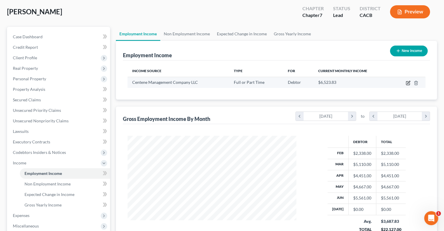
click at [407, 83] on icon "button" at bounding box center [408, 82] width 3 height 3
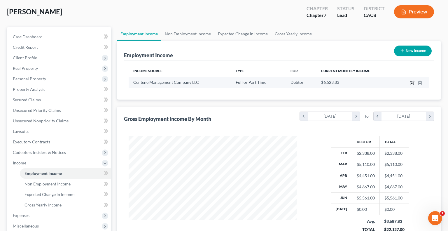
select select "0"
select select "26"
select select "2"
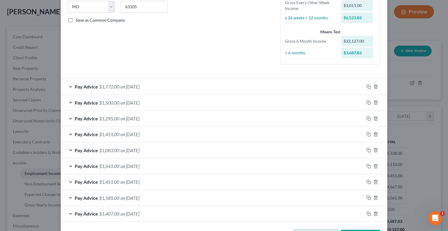
scroll to position [123, 0]
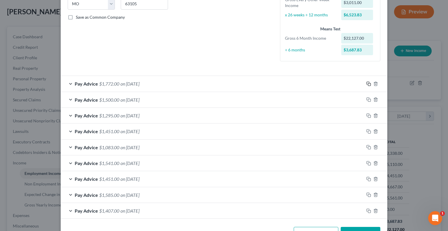
click at [367, 83] on icon "button" at bounding box center [369, 83] width 5 height 5
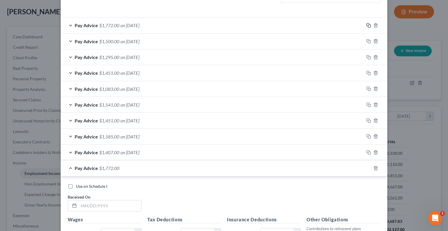
scroll to position [298, 0]
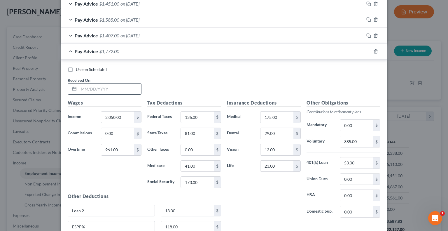
click at [120, 83] on input "text" at bounding box center [110, 88] width 62 height 11
type input "[DATE]"
click at [125, 116] on input "2,050.00" at bounding box center [117, 117] width 33 height 11
type input "2,008"
click at [123, 149] on input "961.00" at bounding box center [117, 149] width 33 height 11
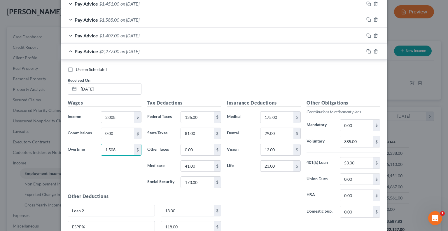
type input "1,508"
click at [159, 128] on label "State Taxes" at bounding box center [161, 134] width 33 height 12
click at [205, 112] on input "136.00" at bounding box center [197, 117] width 33 height 11
type input "193"
click at [203, 181] on input "173.00" at bounding box center [197, 182] width 33 height 11
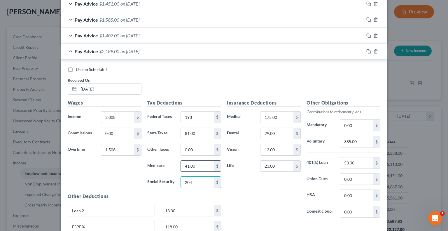
type input "204"
click at [197, 164] on input "41.00" at bounding box center [197, 166] width 33 height 11
type input "48"
click at [196, 135] on input "81.00" at bounding box center [197, 133] width 33 height 11
type input "129"
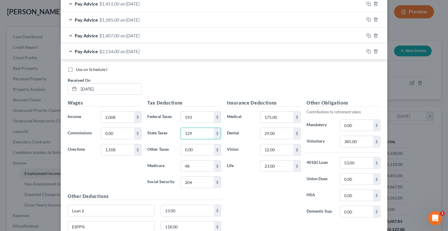
click at [242, 152] on label "Vision" at bounding box center [240, 150] width 33 height 12
click at [361, 142] on input "385.00" at bounding box center [356, 141] width 33 height 11
type input "416"
click at [316, 163] on label "401(k) Loan" at bounding box center [320, 163] width 33 height 12
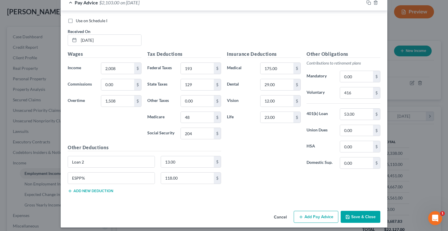
scroll to position [348, 0]
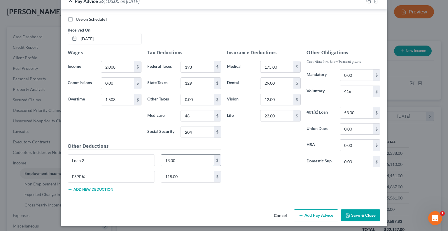
click at [189, 159] on input "13.00" at bounding box center [187, 160] width 53 height 11
type input "0"
click at [181, 174] on input "118.00" at bounding box center [187, 176] width 53 height 11
click at [257, 166] on div "Insurance Deductions Medical 175.00 $ Dental 29.00 $ Vision 12.00 $ Life 23.00 $" at bounding box center [264, 110] width 80 height 123
click at [179, 179] on input "139" at bounding box center [187, 176] width 53 height 11
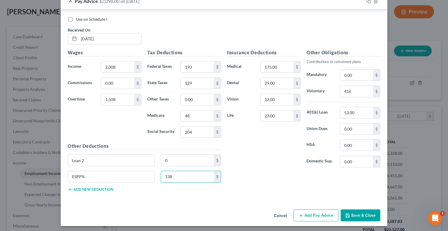
type input "138"
click at [257, 152] on div "Insurance Deductions Medical 175.00 $ Dental 29.00 $ Vision 12.00 $ Life 23.00 $" at bounding box center [264, 110] width 80 height 123
click at [360, 213] on button "Save & Close" at bounding box center [361, 215] width 40 height 12
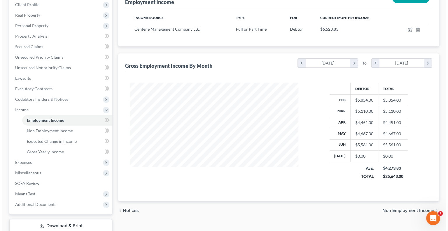
scroll to position [33, 0]
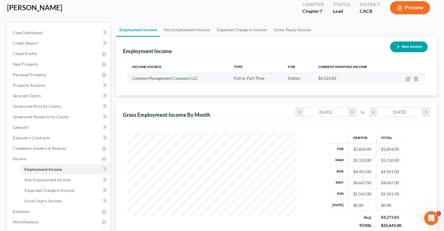
click at [411, 79] on td at bounding box center [409, 78] width 33 height 11
click at [409, 79] on icon "button" at bounding box center [408, 78] width 5 height 5
select select "0"
select select "26"
select select "2"
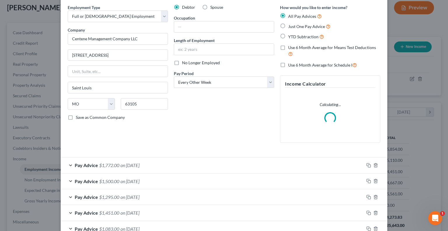
scroll to position [58, 0]
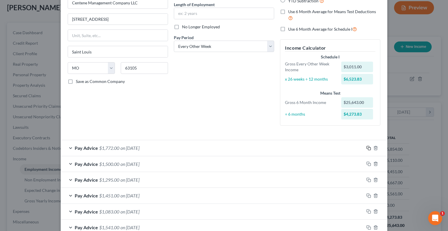
click at [368, 148] on icon "button" at bounding box center [369, 148] width 5 height 5
drag, startPoint x: 366, startPoint y: 148, endPoint x: 324, endPoint y: 141, distance: 43.2
click at [367, 148] on icon "button" at bounding box center [369, 148] width 5 height 5
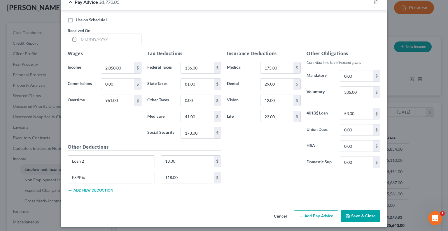
scroll to position [367, 0]
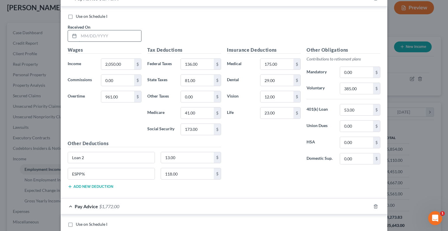
click at [104, 39] on input "text" at bounding box center [110, 35] width 62 height 11
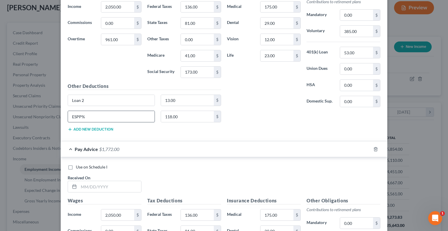
scroll to position [425, 0]
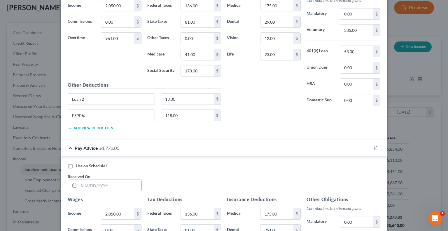
type input "[DATE]"
click at [110, 183] on input "text" at bounding box center [110, 185] width 62 height 11
type input "[DATE]"
click at [180, 171] on div "Use on Schedule I Received On * [DATE]" at bounding box center [224, 179] width 319 height 33
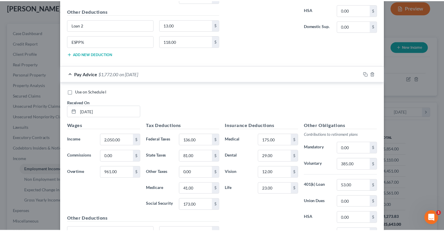
scroll to position [571, 0]
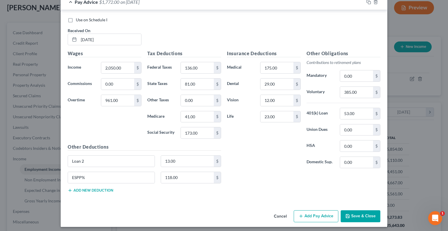
click at [363, 210] on button "Save & Close" at bounding box center [361, 216] width 40 height 12
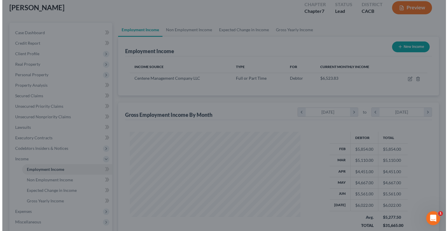
scroll to position [291850, 291774]
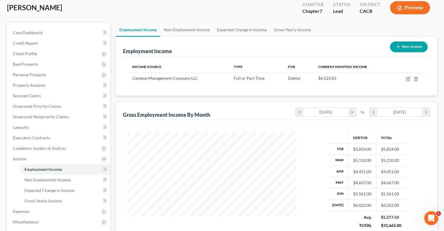
click at [407, 49] on button "New Income" at bounding box center [409, 46] width 38 height 11
select select "0"
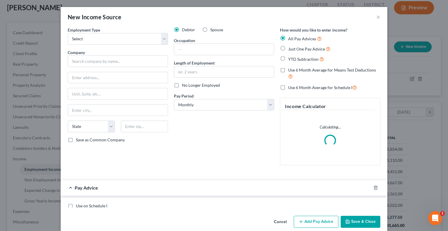
scroll to position [104, 182]
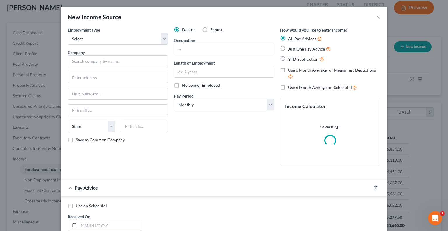
click at [210, 30] on label "Spouse" at bounding box center [216, 30] width 13 height 6
click at [213, 30] on input "Spouse" at bounding box center [215, 29] width 4 height 4
radio input "true"
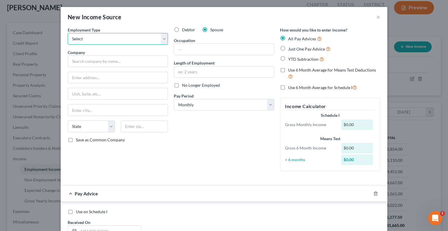
click at [111, 39] on select "Select Full or [DEMOGRAPHIC_DATA] Employment Self Employment" at bounding box center [118, 39] width 100 height 12
select select "0"
click at [68, 33] on select "Select Full or [DEMOGRAPHIC_DATA] Employment Self Employment" at bounding box center [118, 39] width 100 height 12
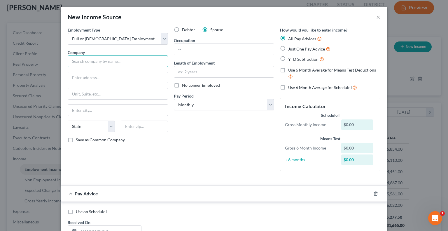
click at [110, 65] on input "text" at bounding box center [118, 61] width 100 height 12
type input "[DOMAIN_NAME] Services LLC"
type input "[STREET_ADDRESS]"
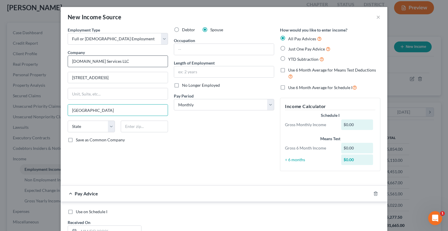
type input "[GEOGRAPHIC_DATA]"
select select "50"
type input "981099"
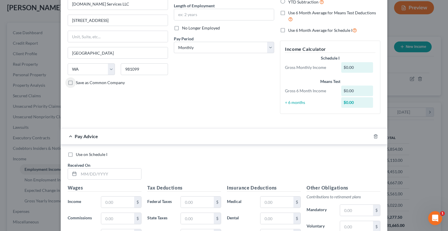
scroll to position [58, 0]
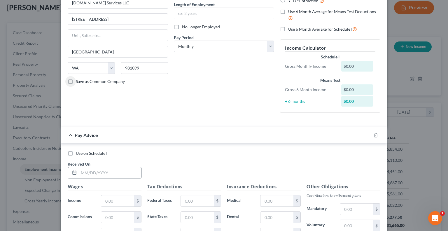
click at [118, 175] on input "text" at bounding box center [110, 172] width 62 height 11
type input "[DATE]"
click at [110, 198] on input "text" at bounding box center [117, 200] width 33 height 11
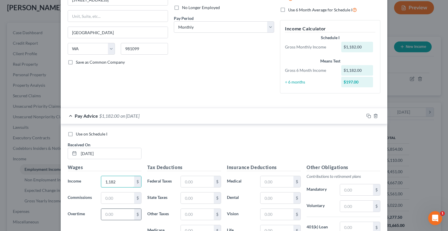
scroll to position [88, 0]
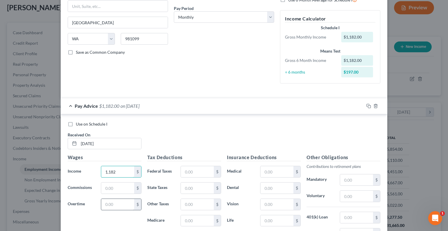
type input "1,182"
click at [106, 200] on input "text" at bounding box center [117, 204] width 33 height 11
type input "701"
click at [156, 145] on div "Use on Schedule I Received On * [DATE]" at bounding box center [224, 137] width 319 height 33
click at [189, 171] on input "text" at bounding box center [197, 171] width 33 height 11
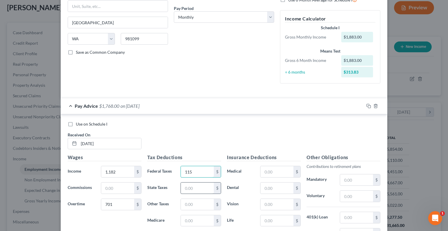
type input "115"
click at [196, 188] on input "text" at bounding box center [197, 187] width 33 height 11
type input "102"
click at [191, 220] on input "text" at bounding box center [197, 220] width 33 height 11
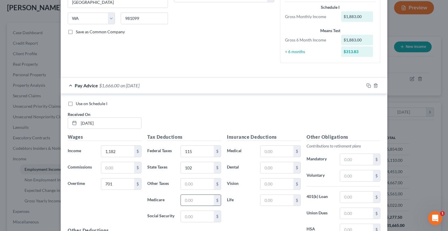
scroll to position [146, 0]
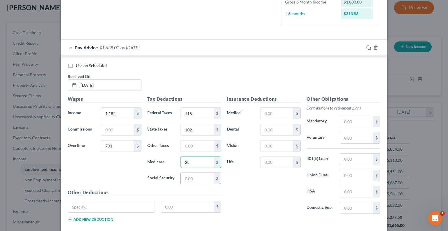
type input "28"
click at [186, 180] on input "text" at bounding box center [197, 178] width 33 height 11
type input "113"
click at [269, 116] on input "text" at bounding box center [277, 113] width 33 height 11
type input "50"
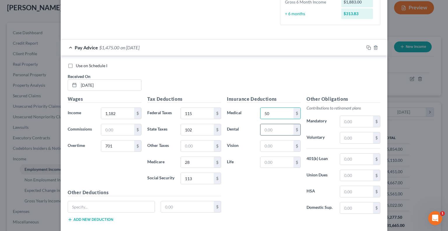
click at [266, 128] on input "text" at bounding box center [277, 129] width 33 height 11
type input "8"
click at [274, 145] on input "text" at bounding box center [277, 145] width 33 height 11
type input "5"
click at [269, 158] on input "text" at bounding box center [277, 162] width 33 height 11
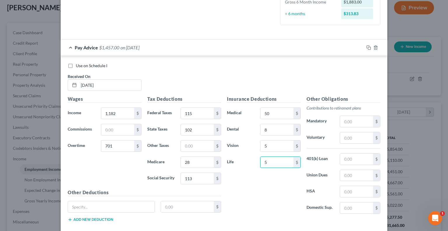
type input "5"
click at [218, 76] on div "Use on Schedule I Received On * [DATE]" at bounding box center [224, 79] width 319 height 33
click at [350, 135] on input "text" at bounding box center [356, 137] width 33 height 11
click at [356, 138] on input "282" at bounding box center [356, 137] width 33 height 11
type input "281"
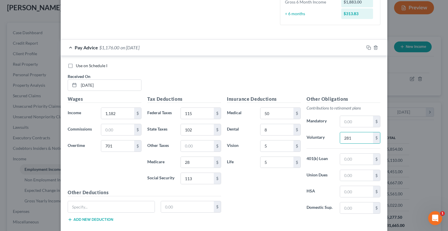
click at [300, 155] on div "Insurance Deductions Medical 50 $ Dental 8 $ Vision 5 $ Life 5 $" at bounding box center [264, 156] width 80 height 123
click at [312, 166] on div "Other Obligations Contributions to retirement plans Mandatory $ Voluntary 281 $…" at bounding box center [344, 156] width 80 height 123
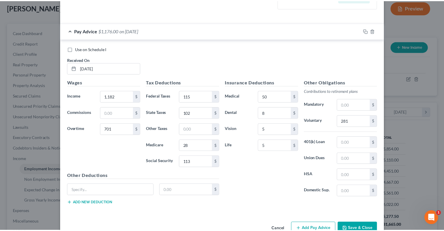
scroll to position [177, 0]
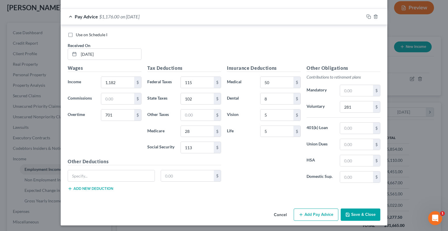
click at [304, 169] on div "Other Obligations Contributions to retirement plans Mandatory $ Voluntary 281 $…" at bounding box center [344, 126] width 80 height 123
click at [355, 214] on button "Save & Close" at bounding box center [361, 214] width 40 height 12
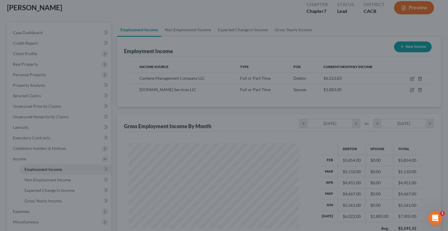
scroll to position [291850, 291774]
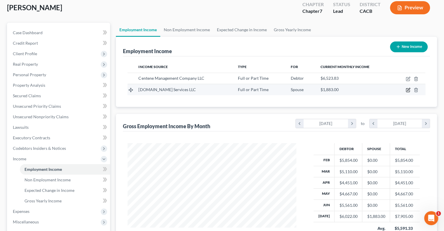
click at [409, 88] on icon "button" at bounding box center [408, 89] width 3 height 3
select select "0"
select select "50"
select select "0"
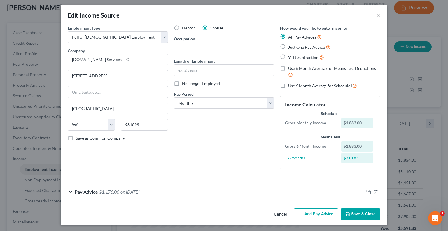
scroll to position [2, 0]
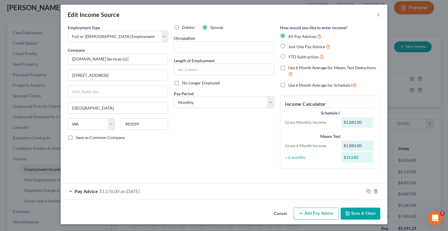
click at [305, 211] on button "Add Pay Advice" at bounding box center [316, 214] width 45 height 12
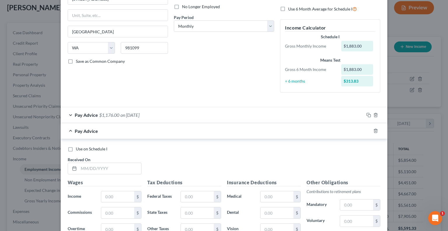
scroll to position [90, 0]
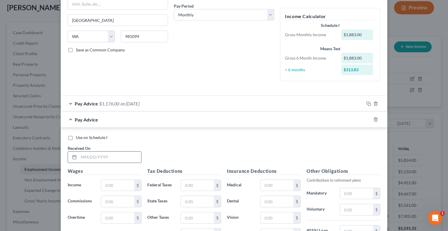
click at [102, 152] on input "text" at bounding box center [110, 157] width 62 height 11
type input "[DATE]"
click at [115, 188] on input "text" at bounding box center [117, 185] width 33 height 11
type input "986"
click at [117, 215] on input "text" at bounding box center [117, 217] width 33 height 11
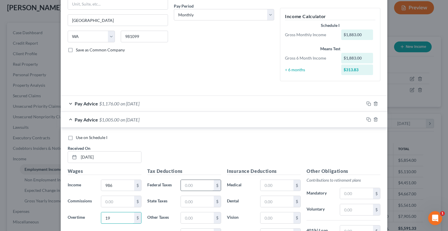
type input "19"
click at [203, 183] on input "text" at bounding box center [197, 185] width 33 height 11
type input "25"
click at [198, 200] on input "text" at bounding box center [197, 201] width 33 height 11
type input "30"
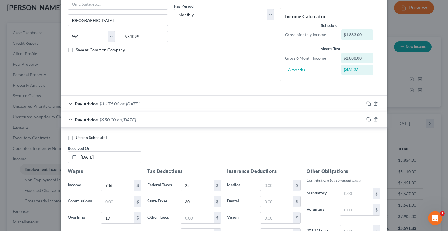
drag, startPoint x: 235, startPoint y: 136, endPoint x: 226, endPoint y: 100, distance: 37.2
click at [226, 100] on div "Pay Advice $1,176.00 on [DATE] Use on Schedule I Received On * [DATE] Wages Inc…" at bounding box center [224, 199] width 327 height 208
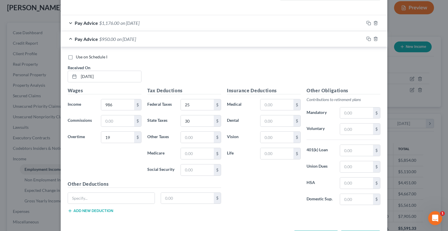
scroll to position [178, 0]
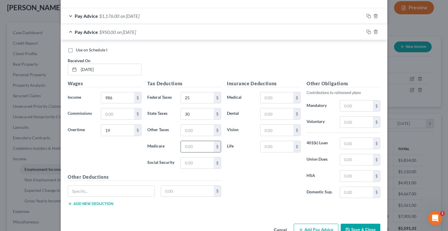
click at [187, 146] on input "text" at bounding box center [197, 146] width 33 height 11
type input "14"
click at [187, 164] on input "text" at bounding box center [197, 162] width 33 height 11
click at [341, 121] on input "text" at bounding box center [356, 121] width 33 height 11
click at [267, 99] on input "text" at bounding box center [277, 97] width 33 height 11
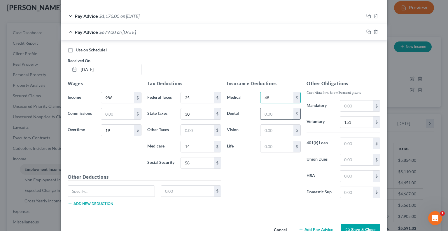
click at [272, 117] on input "text" at bounding box center [277, 113] width 33 height 11
click at [273, 128] on input "text" at bounding box center [277, 130] width 33 height 11
click at [274, 146] on input "text" at bounding box center [277, 146] width 33 height 11
click at [298, 163] on div "Insurance Deductions Medical 48 $ Dental 8 $ Vision 5 $ Life 4 $" at bounding box center [264, 141] width 80 height 123
click at [312, 157] on label "Union Dues" at bounding box center [320, 160] width 33 height 12
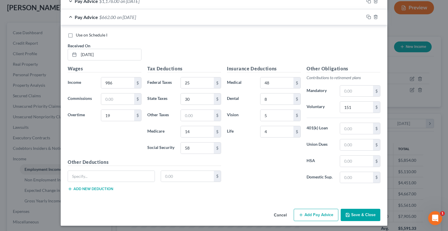
scroll to position [193, 0]
click at [245, 168] on div "Insurance Deductions Medical 48 $ Dental 8 $ Vision 5 $ Life 4 $" at bounding box center [264, 126] width 80 height 123
click at [196, 147] on input "58" at bounding box center [197, 147] width 33 height 11
click at [193, 129] on input "14" at bounding box center [197, 131] width 33 height 11
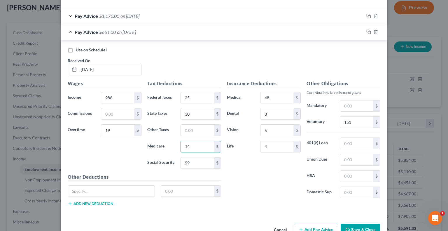
scroll to position [163, 0]
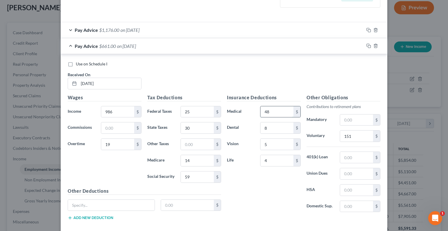
click at [274, 112] on input "48" at bounding box center [277, 111] width 33 height 11
click at [270, 83] on div "Use on Schedule I Received On * [DATE]" at bounding box center [224, 77] width 319 height 33
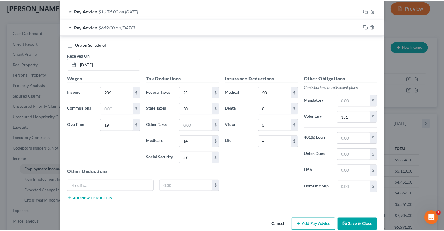
scroll to position [193, 0]
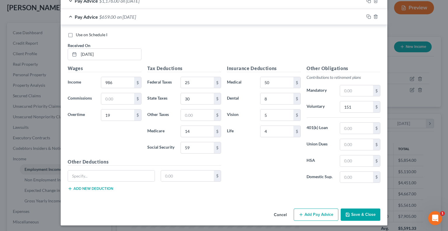
click at [364, 215] on button "Save & Close" at bounding box center [361, 214] width 40 height 12
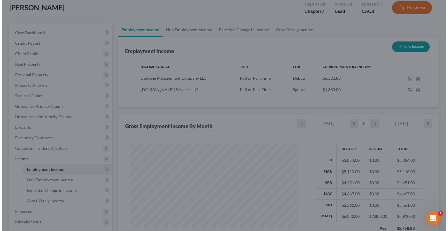
scroll to position [291850, 291774]
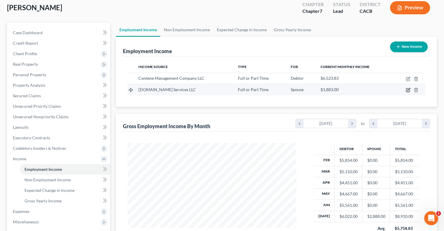
click at [408, 90] on icon "button" at bounding box center [408, 89] width 3 height 3
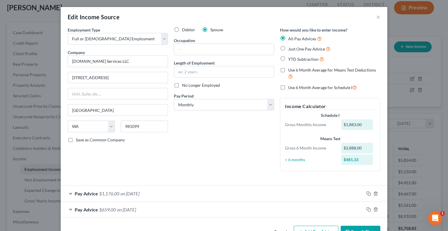
scroll to position [18, 0]
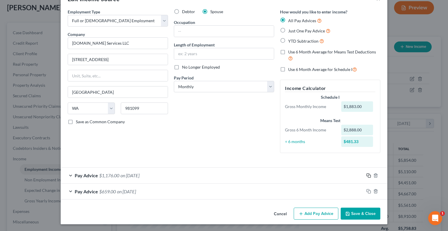
click at [367, 176] on icon "button" at bounding box center [369, 175] width 5 height 5
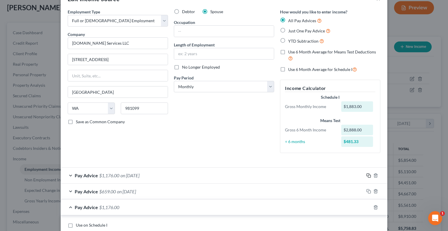
scroll to position [76, 0]
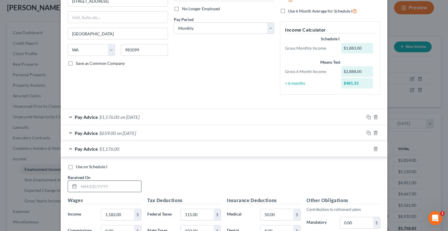
click at [79, 185] on input "text" at bounding box center [110, 186] width 62 height 11
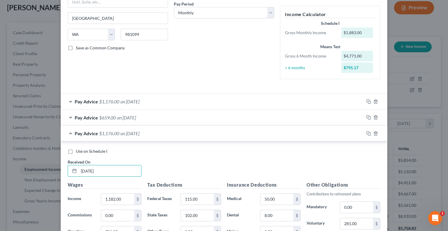
scroll to position [135, 0]
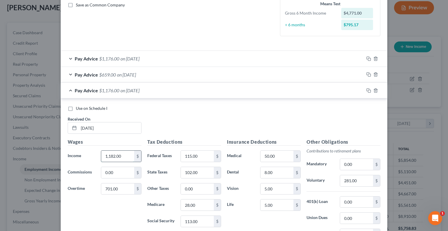
click at [132, 155] on input "1,182.00" at bounding box center [117, 156] width 33 height 11
click at [125, 155] on input "1,182.00" at bounding box center [117, 156] width 33 height 11
drag, startPoint x: 125, startPoint y: 155, endPoint x: 95, endPoint y: 151, distance: 30.4
click at [98, 151] on div "1,182.00 $" at bounding box center [121, 156] width 46 height 12
click at [196, 219] on input "113.00" at bounding box center [197, 221] width 33 height 11
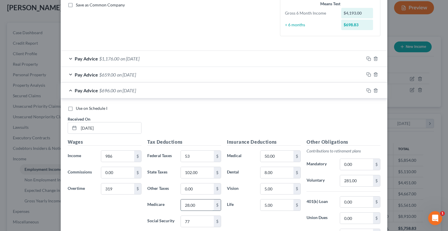
click at [191, 201] on input "28.00" at bounding box center [197, 204] width 33 height 11
click at [199, 171] on input "102.00" at bounding box center [197, 172] width 33 height 11
click at [354, 180] on input "281.00" at bounding box center [356, 180] width 33 height 11
click at [223, 113] on div "Use on Schedule I Received On * [DATE]" at bounding box center [224, 121] width 319 height 33
click at [354, 177] on input "195" at bounding box center [356, 180] width 33 height 11
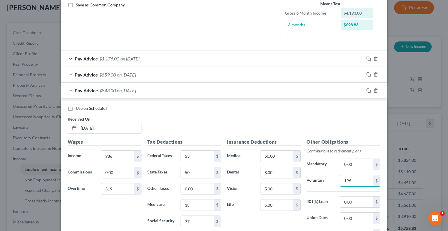
click at [330, 168] on label "Mandatory" at bounding box center [320, 165] width 33 height 12
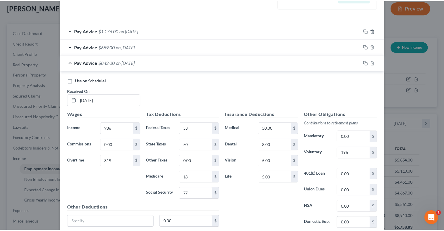
scroll to position [208, 0]
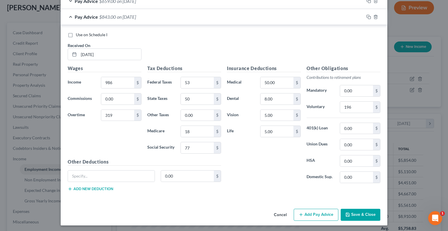
click at [352, 213] on button "Save & Close" at bounding box center [361, 215] width 40 height 12
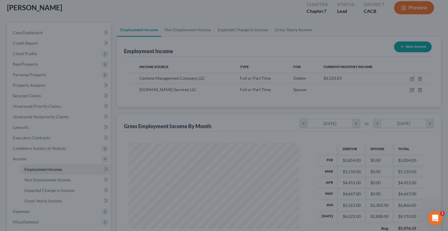
scroll to position [291850, 291774]
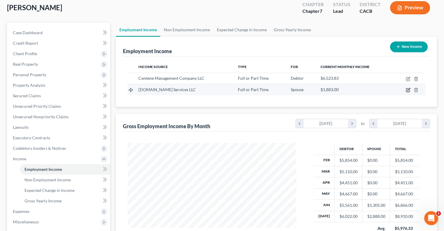
click at [408, 90] on icon "button" at bounding box center [408, 90] width 5 height 5
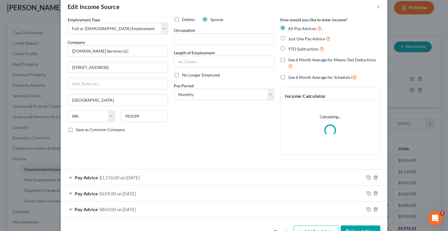
scroll to position [28, 0]
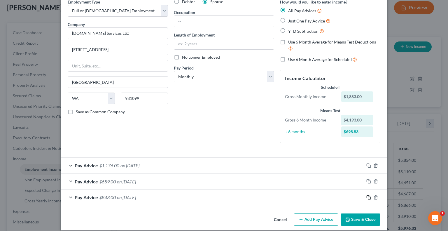
click at [367, 196] on icon "button" at bounding box center [369, 197] width 5 height 5
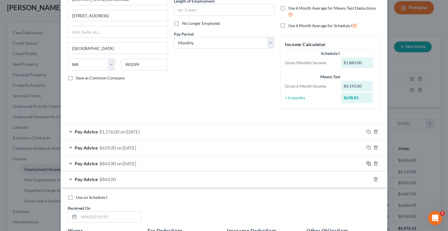
scroll to position [86, 0]
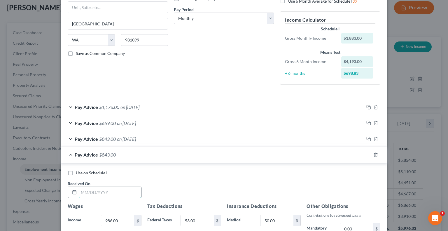
click at [123, 189] on input "text" at bounding box center [110, 192] width 62 height 11
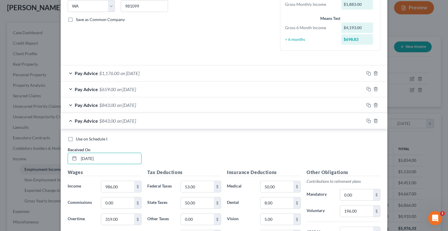
scroll to position [174, 0]
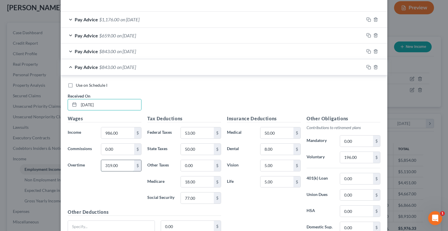
click at [120, 166] on input "319.00" at bounding box center [117, 165] width 33 height 11
click at [138, 108] on input "[DATE]" at bounding box center [110, 104] width 62 height 11
click at [115, 132] on input "986.00" at bounding box center [117, 132] width 33 height 11
click at [148, 117] on h5 "Tax Deductions" at bounding box center [184, 118] width 74 height 7
click at [201, 129] on input "53.00" at bounding box center [197, 132] width 33 height 11
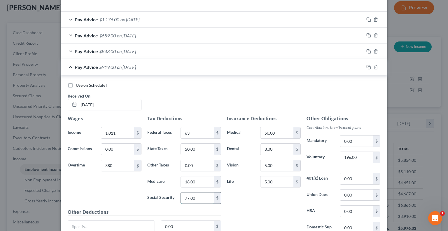
click at [198, 198] on input "77.00" at bounding box center [197, 197] width 33 height 11
click at [194, 178] on input "18.00" at bounding box center [197, 181] width 33 height 11
click at [204, 149] on input "50.00" at bounding box center [197, 149] width 33 height 11
click at [231, 144] on label "Dental" at bounding box center [240, 149] width 33 height 12
click at [362, 157] on input "196.00" at bounding box center [356, 157] width 33 height 11
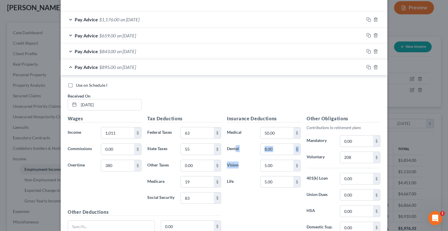
drag, startPoint x: 236, startPoint y: 169, endPoint x: 234, endPoint y: 141, distance: 27.5
click at [234, 141] on div "Insurance Deductions Medical 50.00 $ Dental 8.00 $ Vision 5.00 $ Life 5.00 $" at bounding box center [264, 176] width 80 height 123
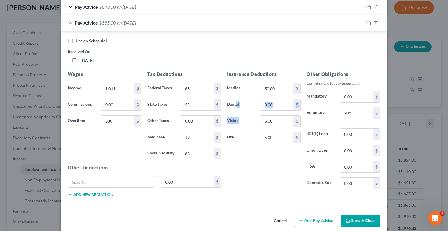
scroll to position [224, 0]
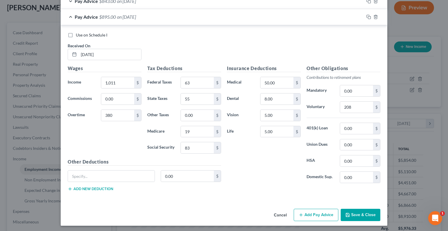
click at [264, 168] on div "Insurance Deductions Medical 50.00 $ Dental 8.00 $ Vision 5.00 $ Life 5.00 $" at bounding box center [264, 126] width 80 height 123
click at [360, 109] on input "208" at bounding box center [356, 107] width 33 height 11
click at [285, 151] on div "Insurance Deductions Medical 50.00 $ Dental 8.00 $ Vision 5.00 $ Life 5.00 $" at bounding box center [264, 126] width 80 height 123
click at [353, 215] on button "Save & Close" at bounding box center [361, 215] width 40 height 12
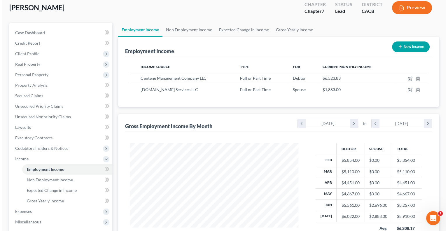
scroll to position [62, 0]
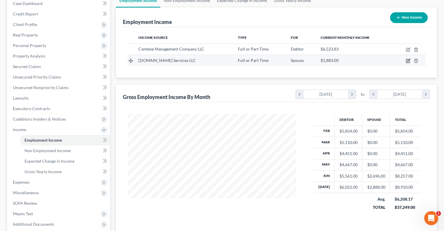
click at [407, 62] on icon "button" at bounding box center [408, 60] width 5 height 5
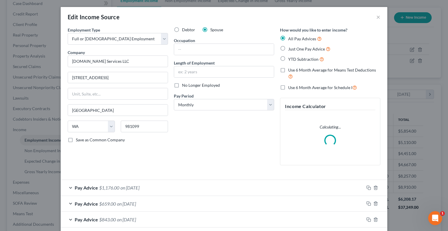
scroll to position [44, 0]
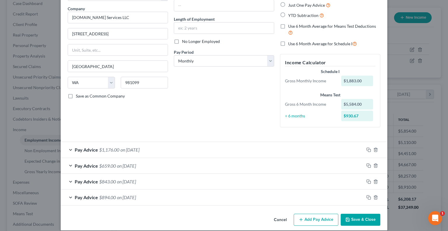
click at [69, 197] on div "Pay Advice $894.00 on [DATE]" at bounding box center [213, 196] width 304 height 15
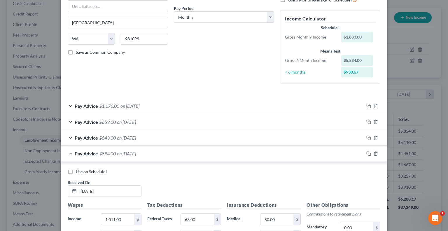
scroll to position [102, 0]
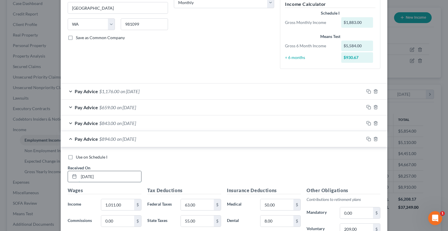
click at [90, 176] on input "[DATE]" at bounding box center [110, 176] width 62 height 11
click at [89, 176] on input "[DATE]" at bounding box center [110, 176] width 62 height 11
click at [168, 160] on div "Use on Schedule I Received On * [DATE]" at bounding box center [224, 170] width 319 height 33
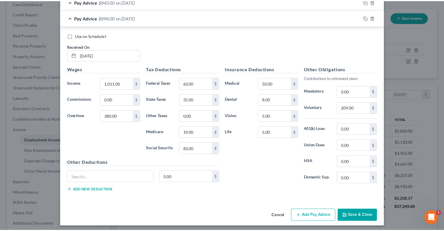
scroll to position [224, 0]
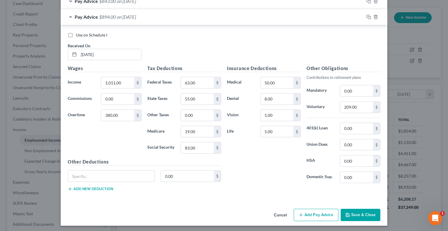
click at [347, 213] on icon "button" at bounding box center [348, 215] width 5 height 5
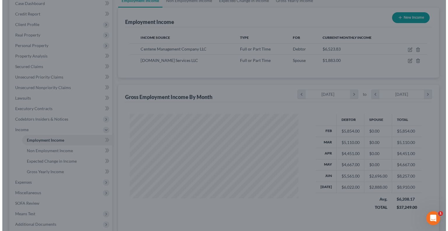
scroll to position [291850, 291774]
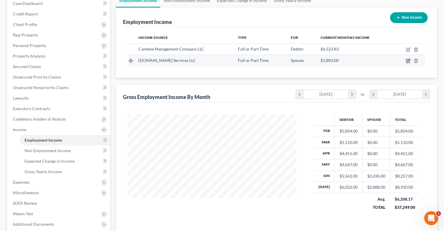
click at [410, 61] on icon "button" at bounding box center [408, 60] width 5 height 5
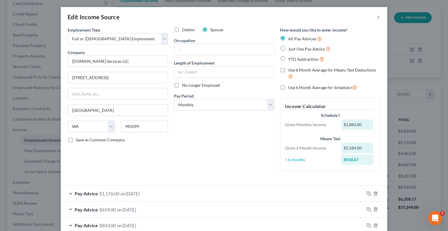
scroll to position [29, 0]
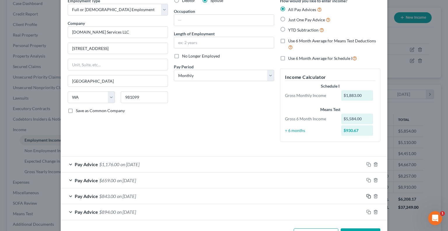
click at [368, 196] on icon "button" at bounding box center [369, 196] width 5 height 5
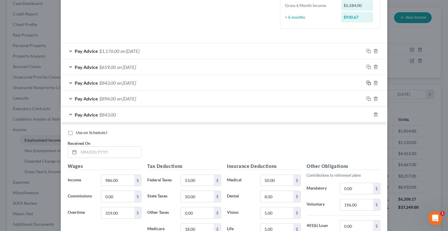
scroll to position [146, 0]
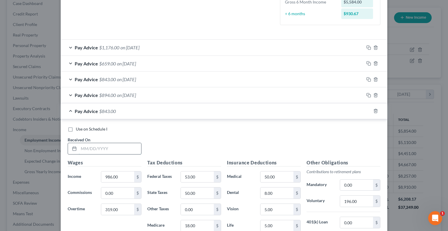
click at [126, 147] on input "text" at bounding box center [110, 148] width 62 height 11
click at [123, 175] on input "986.00" at bounding box center [117, 176] width 33 height 11
click at [121, 208] on input "319.00" at bounding box center [117, 209] width 33 height 11
click at [153, 180] on label "Federal Taxes" at bounding box center [161, 177] width 33 height 12
click at [198, 175] on input "53.00" at bounding box center [197, 176] width 33 height 11
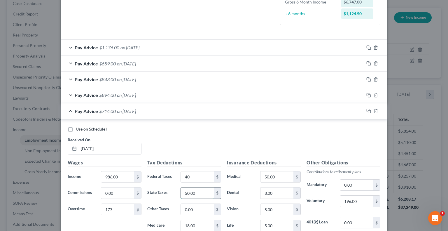
click at [199, 188] on input "50.00" at bounding box center [197, 192] width 33 height 11
click at [188, 139] on div "Use on Schedule I Received On * [DATE]" at bounding box center [224, 142] width 319 height 33
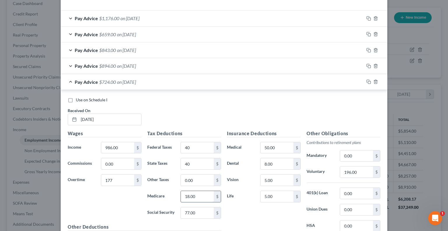
click at [194, 194] on input "18.00" at bounding box center [197, 196] width 33 height 11
click at [190, 212] on input "77.00" at bounding box center [197, 212] width 33 height 11
click at [240, 155] on div "Insurance Deductions Medical 50.00 $ Dental 8.00 $ Vision 5.00 $ Life 5.00 $" at bounding box center [264, 191] width 80 height 123
click at [356, 173] on input "196.00" at bounding box center [356, 171] width 33 height 11
click at [316, 175] on label "Voluntary" at bounding box center [320, 172] width 33 height 12
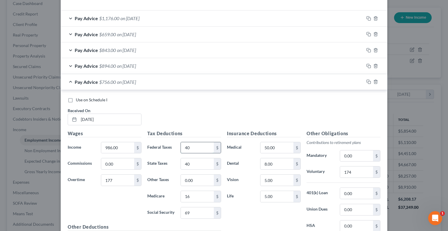
click at [198, 148] on input "40" at bounding box center [197, 147] width 33 height 11
click at [195, 159] on input "40" at bounding box center [197, 163] width 33 height 11
click at [193, 145] on input "40" at bounding box center [197, 147] width 33 height 11
click at [194, 111] on div "Use on Schedule I Received On * [DATE]" at bounding box center [224, 113] width 319 height 33
click at [243, 150] on label "Medical" at bounding box center [240, 148] width 33 height 12
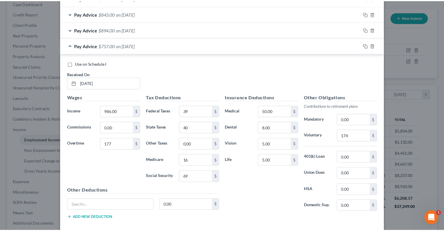
scroll to position [240, 0]
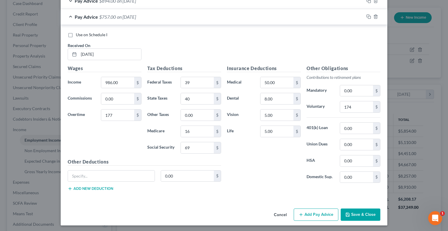
click at [359, 216] on button "Save & Close" at bounding box center [361, 214] width 40 height 12
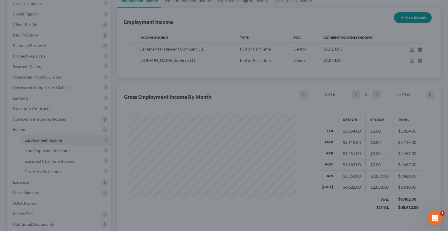
scroll to position [291850, 291774]
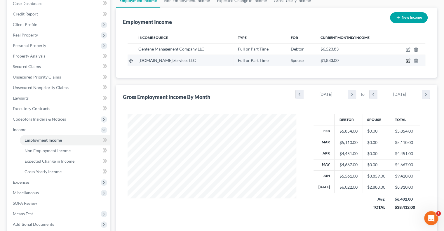
click at [408, 60] on icon "button" at bounding box center [408, 60] width 3 height 3
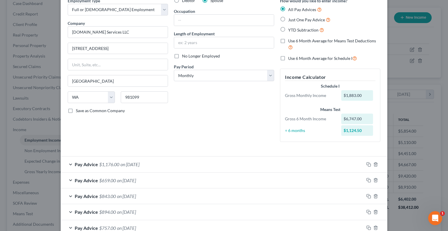
scroll to position [58, 0]
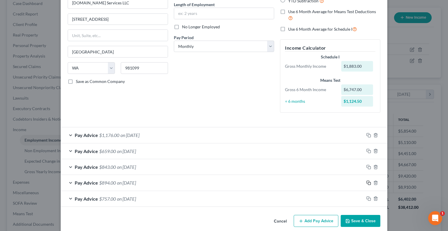
click at [367, 181] on icon "button" at bounding box center [368, 182] width 3 height 3
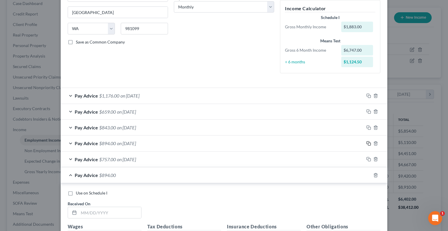
scroll to position [146, 0]
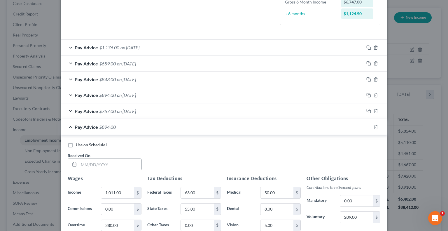
click at [82, 162] on input "text" at bounding box center [110, 164] width 62 height 11
click at [120, 224] on input "380.00" at bounding box center [117, 225] width 33 height 11
click at [123, 191] on input "1,011.00" at bounding box center [117, 192] width 33 height 11
click at [148, 173] on div "Use on Schedule I Received On * [DATE]" at bounding box center [224, 158] width 319 height 33
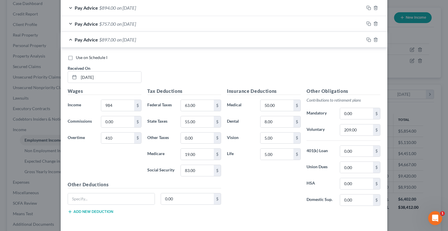
scroll to position [234, 0]
click at [195, 125] on input "55.00" at bounding box center [197, 121] width 33 height 11
click at [247, 119] on label "Dental" at bounding box center [240, 122] width 33 height 12
click at [312, 158] on div "Other Obligations Contributions to retirement plans Mandatory 0.00 $ Voluntary …" at bounding box center [344, 148] width 80 height 123
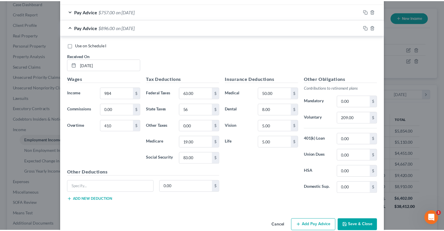
scroll to position [256, 0]
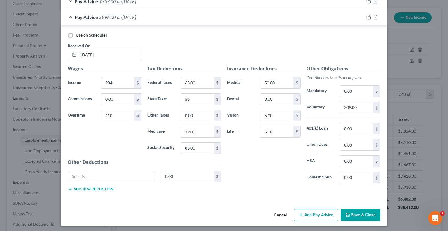
click at [347, 213] on icon "button" at bounding box center [348, 215] width 5 height 5
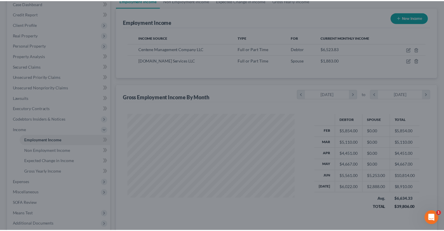
scroll to position [291850, 291774]
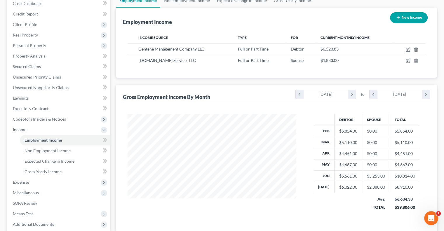
click at [416, 176] on td "$10,814.00" at bounding box center [405, 176] width 30 height 11
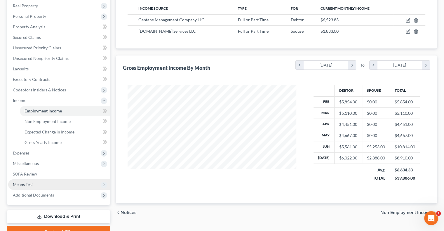
click at [18, 183] on span "Means Test" at bounding box center [23, 184] width 20 height 5
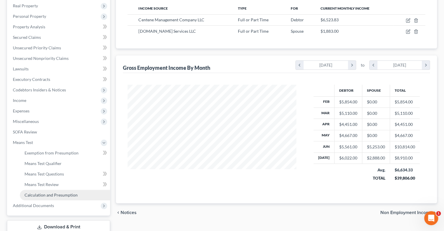
click at [40, 195] on span "Calculation and Presumption" at bounding box center [51, 194] width 53 height 5
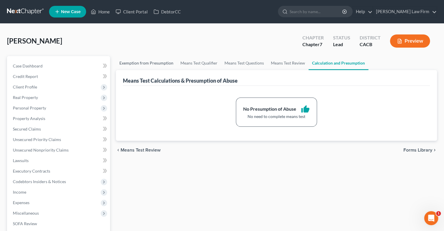
click at [138, 62] on link "Exemption from Presumption" at bounding box center [146, 63] width 61 height 14
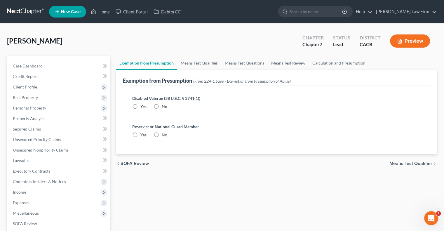
click at [162, 105] on label "No" at bounding box center [165, 107] width 6 height 6
click at [164, 105] on input "No" at bounding box center [166, 106] width 4 height 4
click at [162, 133] on label "No" at bounding box center [165, 135] width 6 height 6
click at [164, 133] on input "No" at bounding box center [166, 134] width 4 height 4
click at [190, 62] on link "Means Test Qualifier" at bounding box center [199, 63] width 44 height 14
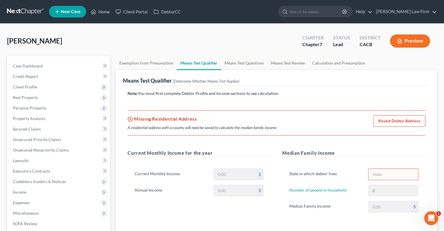
click at [390, 126] on link "Revisit Debtor Address" at bounding box center [399, 121] width 52 height 12
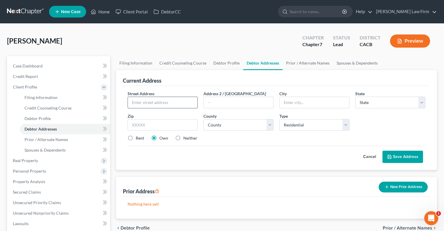
click at [135, 105] on input "text" at bounding box center [162, 102] width 69 height 11
click at [136, 139] on label "Rent" at bounding box center [140, 138] width 8 height 6
click at [138, 139] on input "Rent" at bounding box center [140, 137] width 4 height 4
click at [260, 129] on select "County [GEOGRAPHIC_DATA] [GEOGRAPHIC_DATA] [GEOGRAPHIC_DATA] [GEOGRAPHIC_DATA] …" at bounding box center [238, 125] width 70 height 12
click at [203, 119] on select "County [GEOGRAPHIC_DATA] [GEOGRAPHIC_DATA] [GEOGRAPHIC_DATA] [GEOGRAPHIC_DATA] …" at bounding box center [238, 125] width 70 height 12
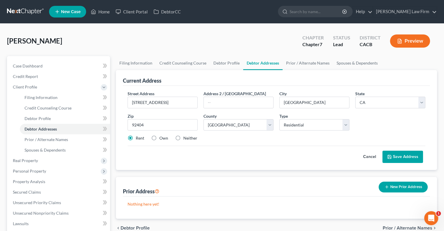
click at [412, 159] on button "Save Address" at bounding box center [402, 157] width 41 height 12
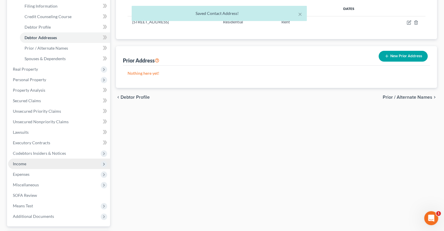
scroll to position [117, 0]
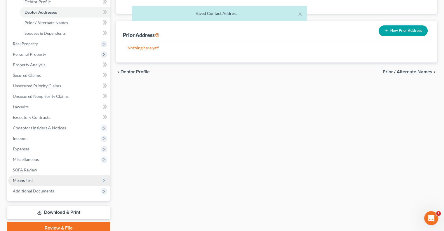
click at [23, 180] on span "Means Test" at bounding box center [23, 180] width 20 height 5
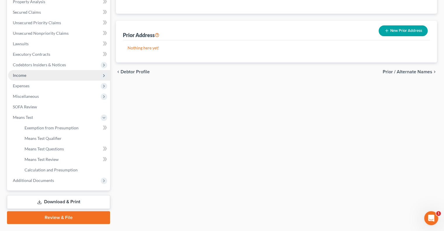
click at [27, 74] on span "Income" at bounding box center [59, 75] width 102 height 11
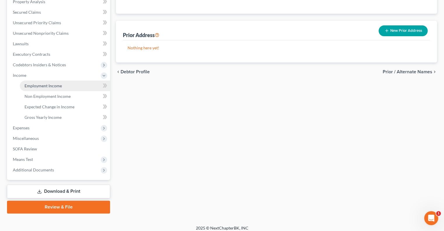
click at [50, 87] on span "Employment Income" at bounding box center [43, 85] width 37 height 5
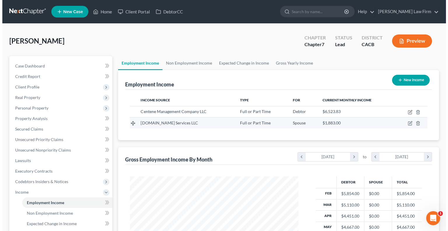
scroll to position [104, 180]
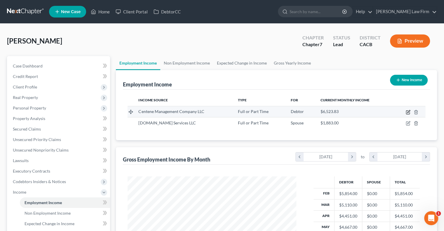
click at [410, 114] on icon "button" at bounding box center [408, 112] width 5 height 5
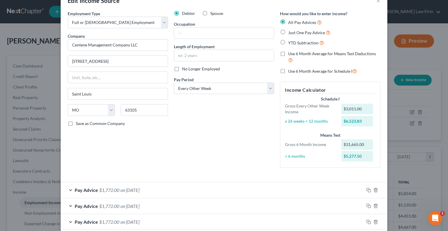
scroll to position [0, 0]
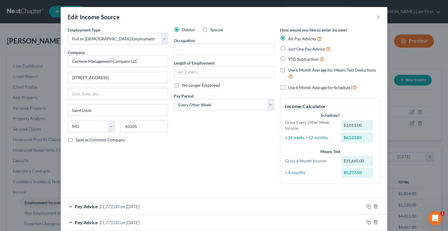
click at [288, 48] on label "Just One Pay Advice" at bounding box center [309, 49] width 42 height 7
click at [291, 48] on input "Just One Pay Advice" at bounding box center [293, 48] width 4 height 4
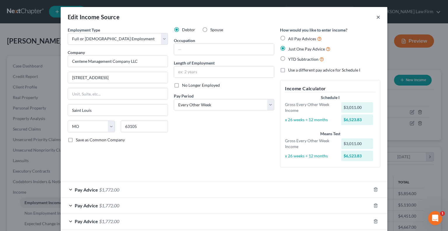
click at [377, 17] on button "×" at bounding box center [379, 16] width 4 height 7
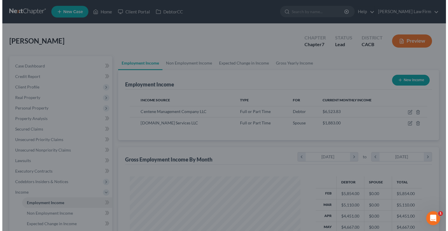
scroll to position [291850, 291774]
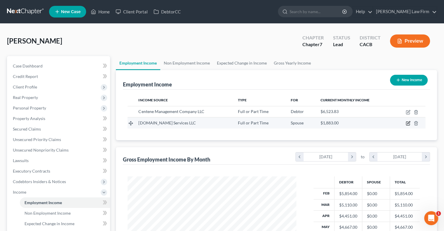
click at [408, 124] on icon "button" at bounding box center [408, 123] width 5 height 5
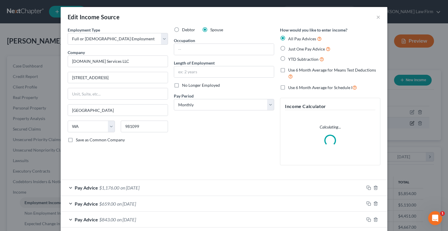
scroll to position [104, 182]
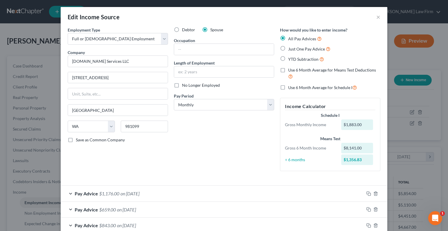
click at [288, 49] on label "Just One Pay Advice" at bounding box center [309, 49] width 42 height 7
click at [291, 49] on input "Just One Pay Advice" at bounding box center [293, 48] width 4 height 4
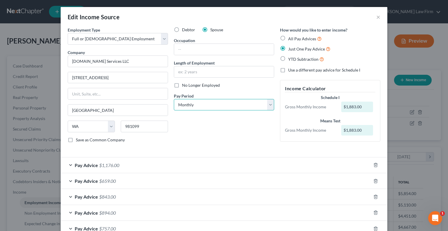
click at [268, 101] on select "Select Monthly Twice Monthly Every Other Week Weekly" at bounding box center [224, 105] width 100 height 12
click at [174, 99] on select "Select Monthly Twice Monthly Every Other Week Weekly" at bounding box center [224, 105] width 100 height 12
click at [217, 125] on div "Debtor Spouse Occupation Length of Employment No Longer Employed Pay Period * S…" at bounding box center [224, 87] width 106 height 121
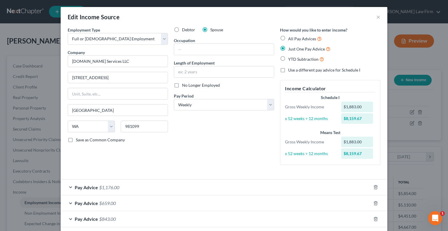
click at [195, 184] on div "Pay Advice $1,176.00" at bounding box center [216, 187] width 311 height 15
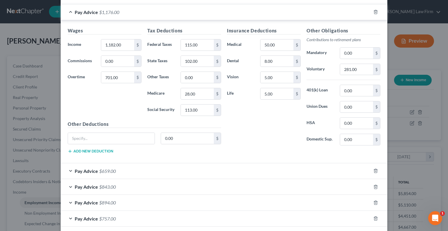
scroll to position [204, 0]
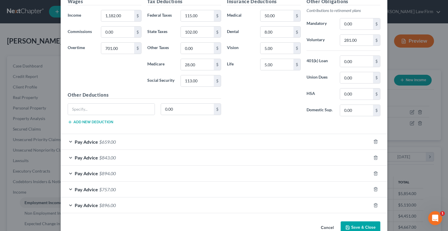
click at [175, 137] on div "Pay Advice $659.00" at bounding box center [216, 141] width 311 height 15
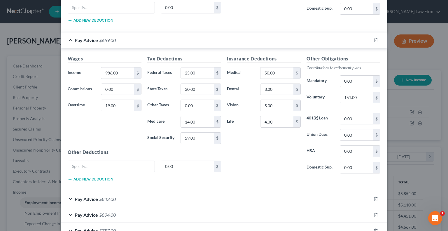
scroll to position [359, 0]
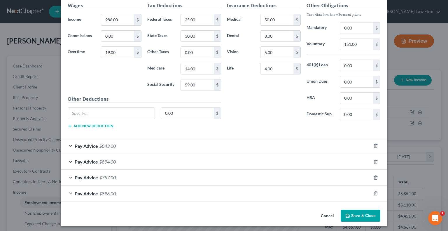
click at [146, 141] on div "Pay Advice $843.00" at bounding box center [216, 145] width 311 height 15
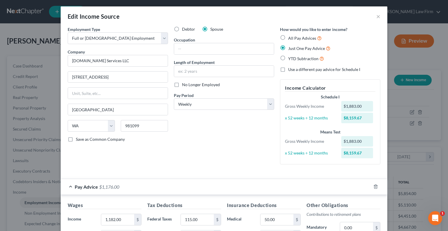
scroll to position [0, 0]
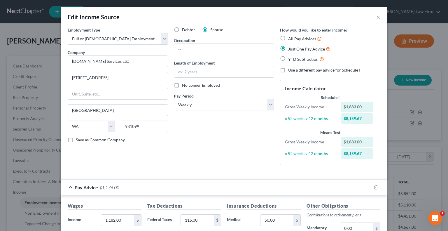
click at [288, 58] on label "YTD Subtraction" at bounding box center [306, 59] width 36 height 7
click at [291, 58] on input "YTD Subtraction" at bounding box center [293, 58] width 4 height 4
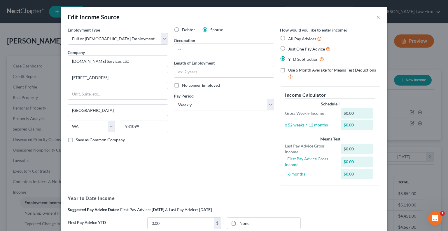
click at [288, 49] on label "Just One Pay Advice" at bounding box center [309, 49] width 42 height 7
click at [291, 49] on input "Just One Pay Advice" at bounding box center [293, 48] width 4 height 4
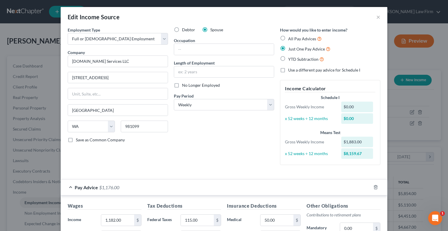
click at [197, 133] on div "Debtor Spouse Occupation Length of Employment No Longer Employed Pay Period * S…" at bounding box center [224, 98] width 106 height 143
click at [377, 16] on button "×" at bounding box center [379, 16] width 4 height 7
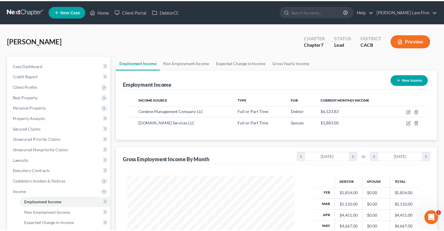
scroll to position [291850, 291774]
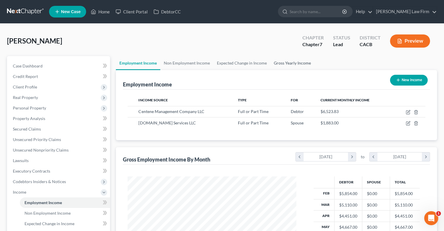
click at [286, 62] on link "Gross Yearly Income" at bounding box center [292, 63] width 44 height 14
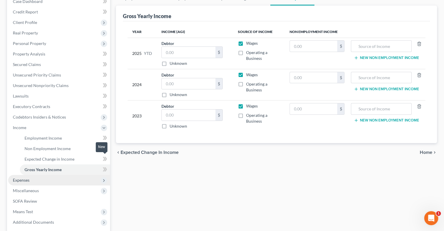
scroll to position [121, 0]
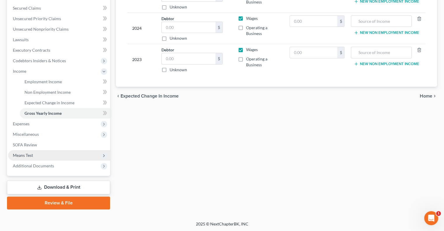
click at [28, 153] on span "Means Test" at bounding box center [23, 155] width 20 height 5
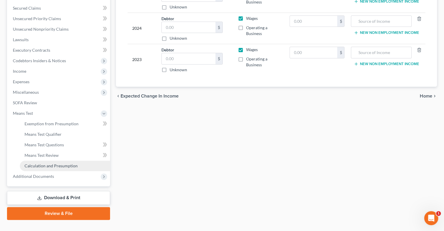
click at [47, 166] on span "Calculation and Presumption" at bounding box center [51, 165] width 53 height 5
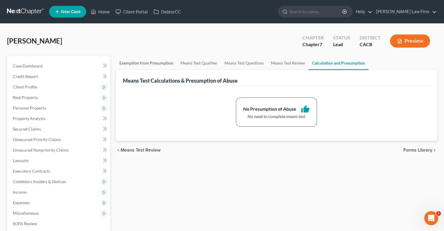
click at [136, 60] on link "Exemption from Presumption" at bounding box center [146, 63] width 61 height 14
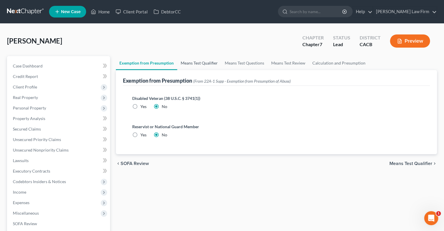
click at [189, 62] on link "Means Test Qualifier" at bounding box center [199, 63] width 44 height 14
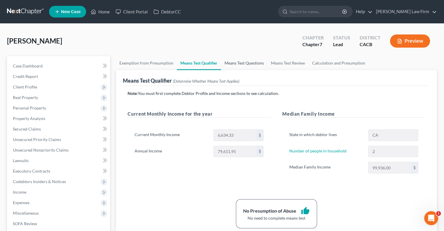
click at [233, 65] on link "Means Test Questions" at bounding box center [244, 63] width 46 height 14
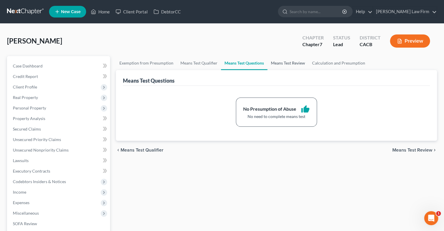
click at [282, 64] on link "Means Test Review" at bounding box center [287, 63] width 41 height 14
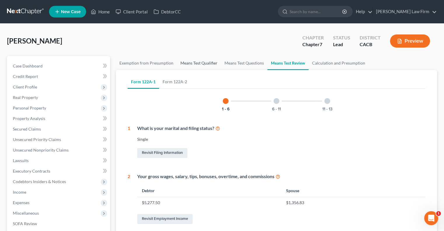
drag, startPoint x: 206, startPoint y: 63, endPoint x: 202, endPoint y: 63, distance: 4.4
click at [206, 63] on link "Means Test Qualifier" at bounding box center [199, 63] width 44 height 14
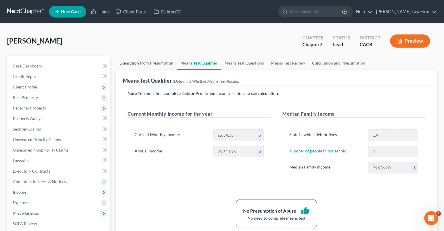
click at [145, 69] on link "Exemption from Presumption" at bounding box center [146, 63] width 61 height 14
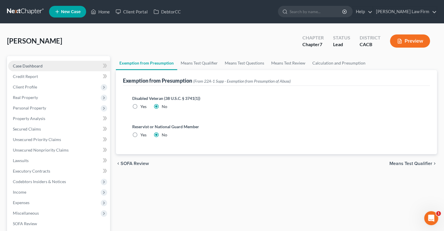
click at [28, 67] on span "Case Dashboard" at bounding box center [28, 65] width 30 height 5
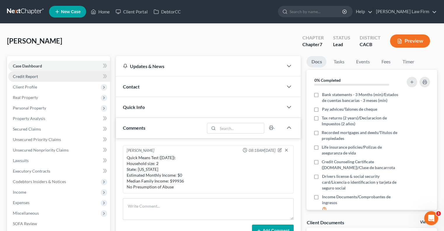
click at [28, 73] on link "Credit Report" at bounding box center [59, 76] width 102 height 11
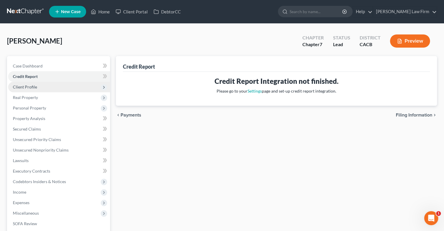
click at [32, 89] on span "Client Profile" at bounding box center [59, 87] width 102 height 11
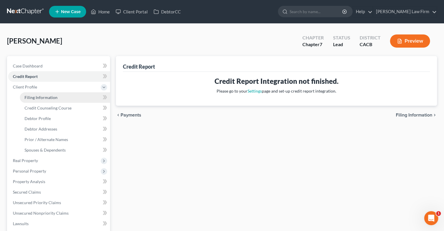
click at [37, 98] on span "Filing Information" at bounding box center [41, 97] width 33 height 5
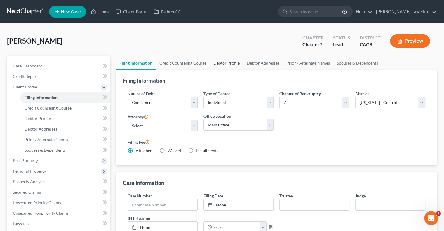
click at [220, 60] on link "Debtor Profile" at bounding box center [226, 63] width 33 height 14
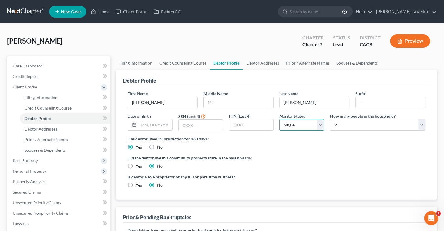
click at [315, 122] on select "Select Single Married Separated Divorced Widowed" at bounding box center [301, 125] width 45 height 12
click at [279, 119] on select "Select Single Married Separated Divorced Widowed" at bounding box center [301, 125] width 45 height 12
click at [262, 66] on link "Debtor Addresses" at bounding box center [263, 63] width 40 height 14
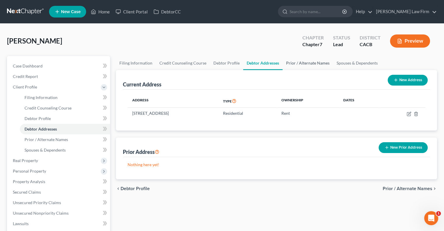
click at [295, 60] on link "Prior / Alternate Names" at bounding box center [308, 63] width 51 height 14
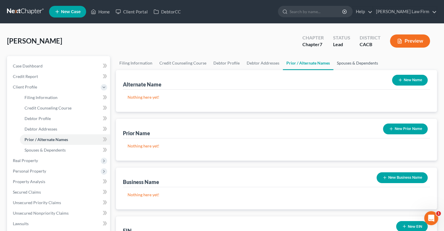
click at [333, 66] on link "Spouses & Dependents" at bounding box center [357, 63] width 48 height 14
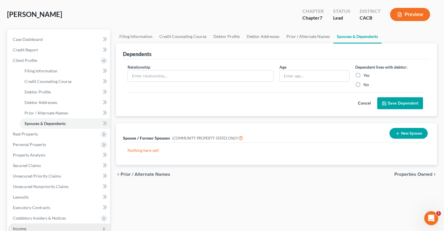
scroll to position [58, 0]
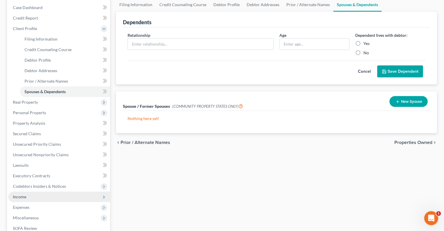
click at [27, 195] on span "Income" at bounding box center [59, 197] width 102 height 11
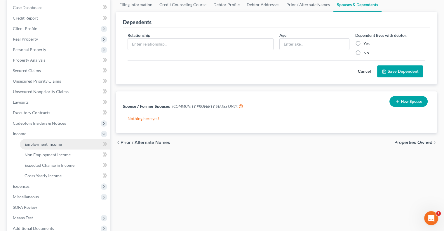
click at [41, 145] on span "Employment Income" at bounding box center [43, 144] width 37 height 5
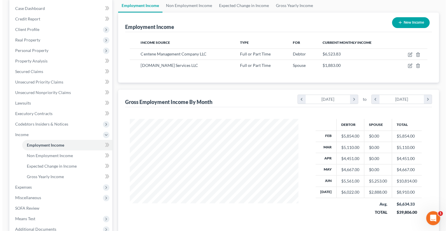
scroll to position [58, 0]
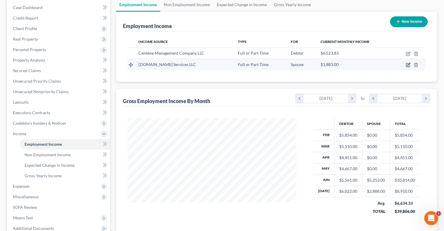
click at [408, 63] on icon "button" at bounding box center [408, 64] width 5 height 5
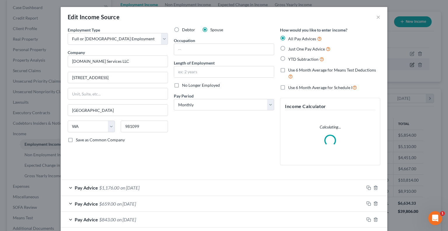
scroll to position [104, 182]
click at [288, 49] on label "Just One Pay Advice" at bounding box center [309, 49] width 42 height 7
click at [291, 49] on input "Just One Pay Advice" at bounding box center [293, 48] width 4 height 4
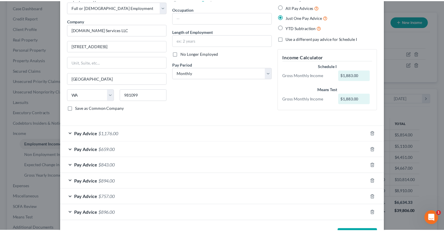
scroll to position [52, 0]
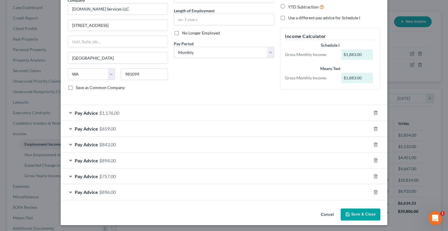
click at [359, 218] on button "Save & Close" at bounding box center [361, 214] width 40 height 12
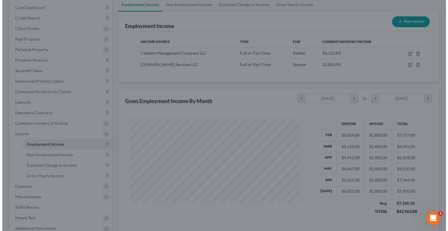
scroll to position [291850, 291774]
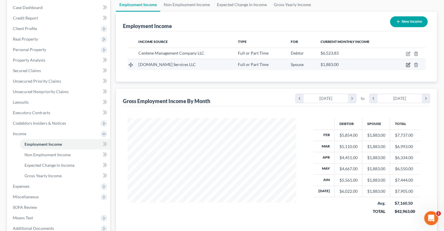
click at [410, 63] on icon "button" at bounding box center [408, 64] width 3 height 3
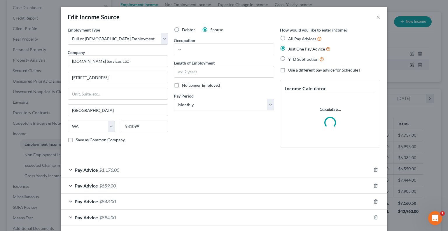
scroll to position [104, 182]
click at [230, 103] on select "Select Monthly Twice Monthly Every Other Week Weekly" at bounding box center [224, 105] width 100 height 12
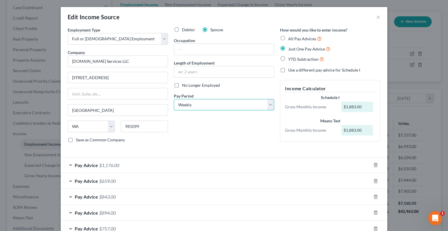
click at [174, 99] on select "Select Monthly Twice Monthly Every Other Week Weekly" at bounding box center [224, 105] width 100 height 12
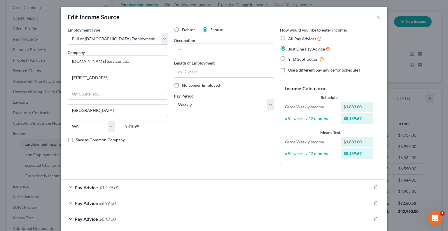
click at [223, 126] on div "Debtor Spouse Occupation Length of Employment No Longer Employed Pay Period * S…" at bounding box center [224, 98] width 106 height 143
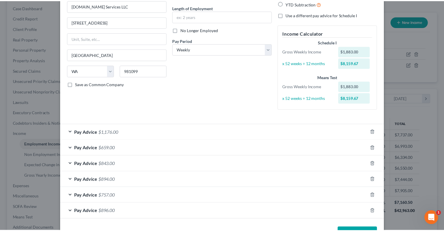
scroll to position [75, 0]
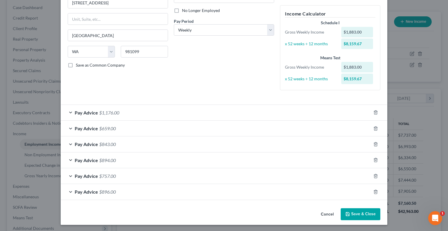
click at [359, 215] on button "Save & Close" at bounding box center [361, 214] width 40 height 12
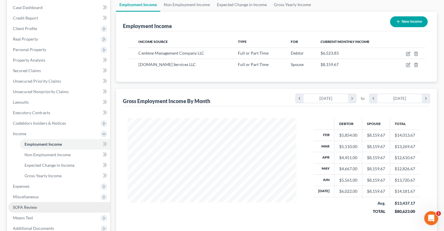
scroll to position [88, 0]
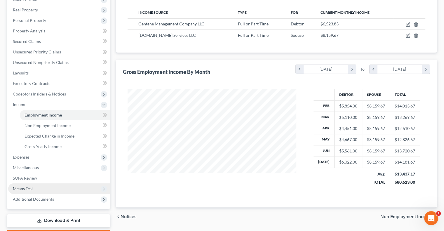
click at [24, 190] on span "Means Test" at bounding box center [23, 188] width 20 height 5
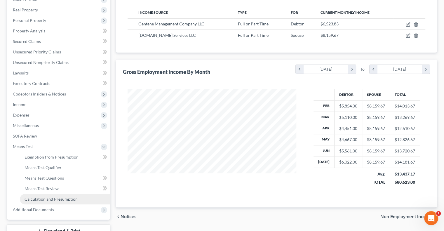
click at [34, 199] on span "Calculation and Presumption" at bounding box center [51, 198] width 53 height 5
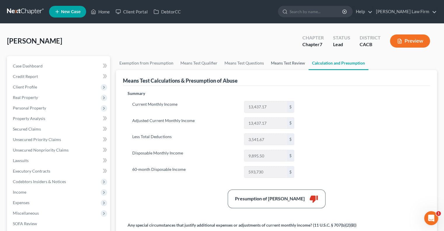
click at [277, 61] on link "Means Test Review" at bounding box center [287, 63] width 41 height 14
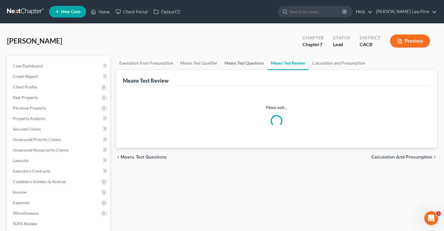
click at [237, 62] on link "Means Test Questions" at bounding box center [244, 63] width 46 height 14
